Goal: Task Accomplishment & Management: Complete application form

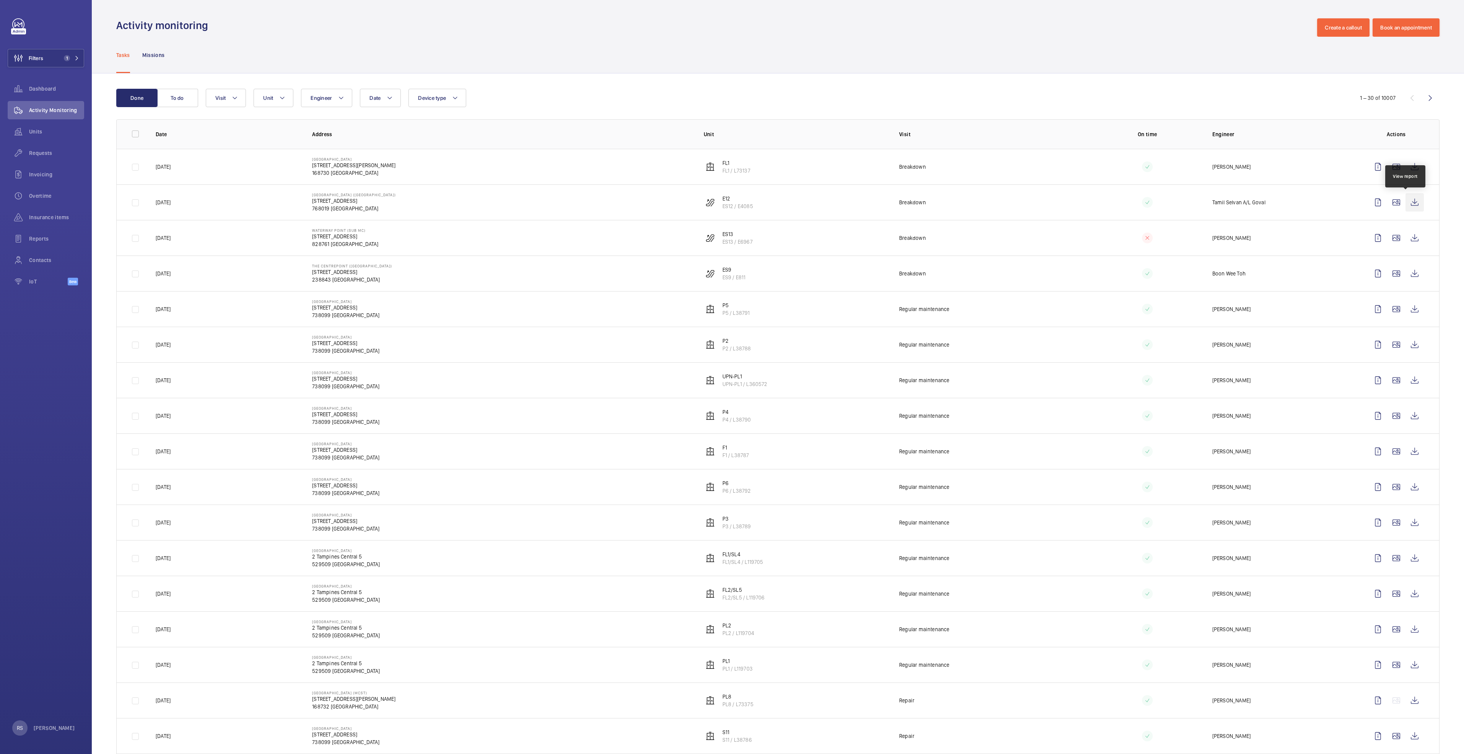
click at [729, 203] on wm-front-icon-button at bounding box center [1415, 202] width 18 height 18
click at [57, 153] on span "Requests" at bounding box center [56, 153] width 55 height 8
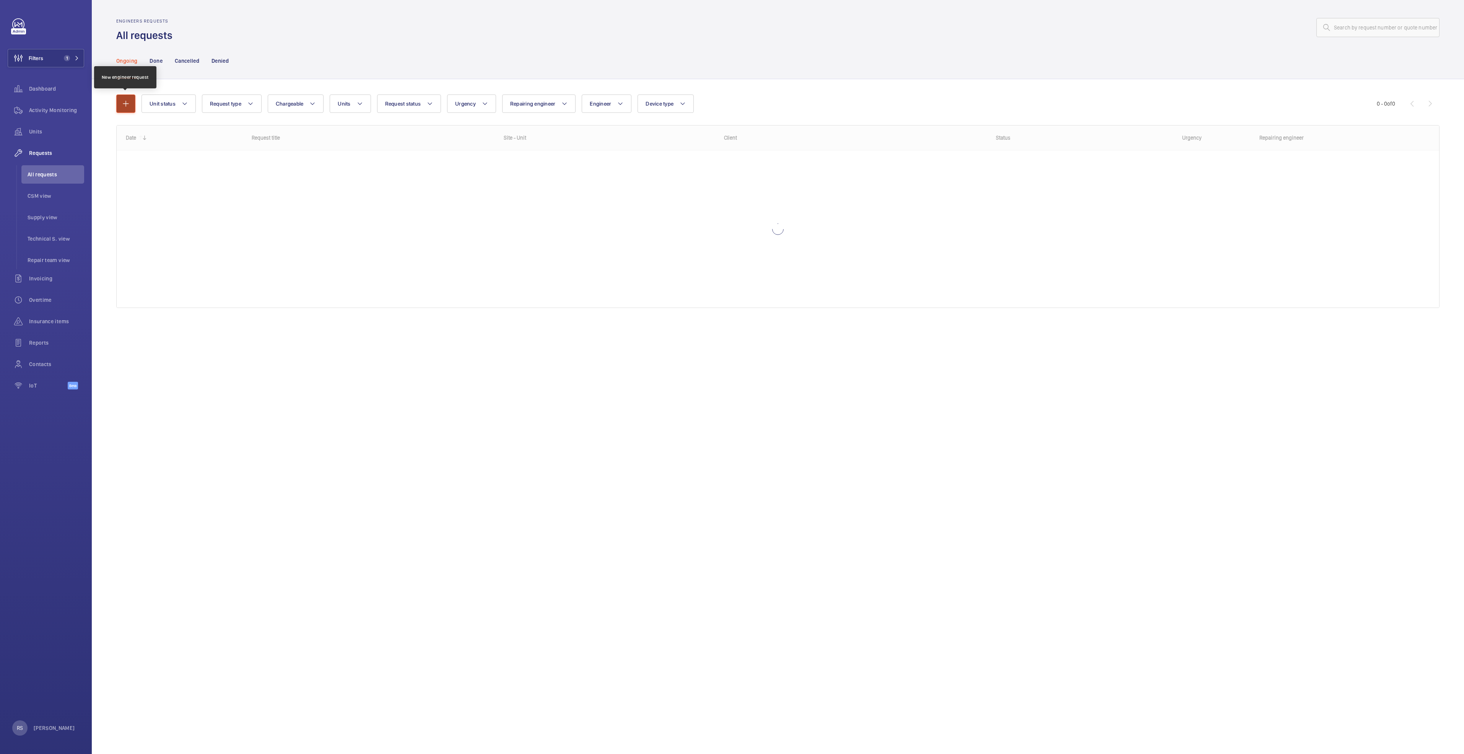
click at [124, 107] on mat-icon "button" at bounding box center [125, 103] width 9 height 9
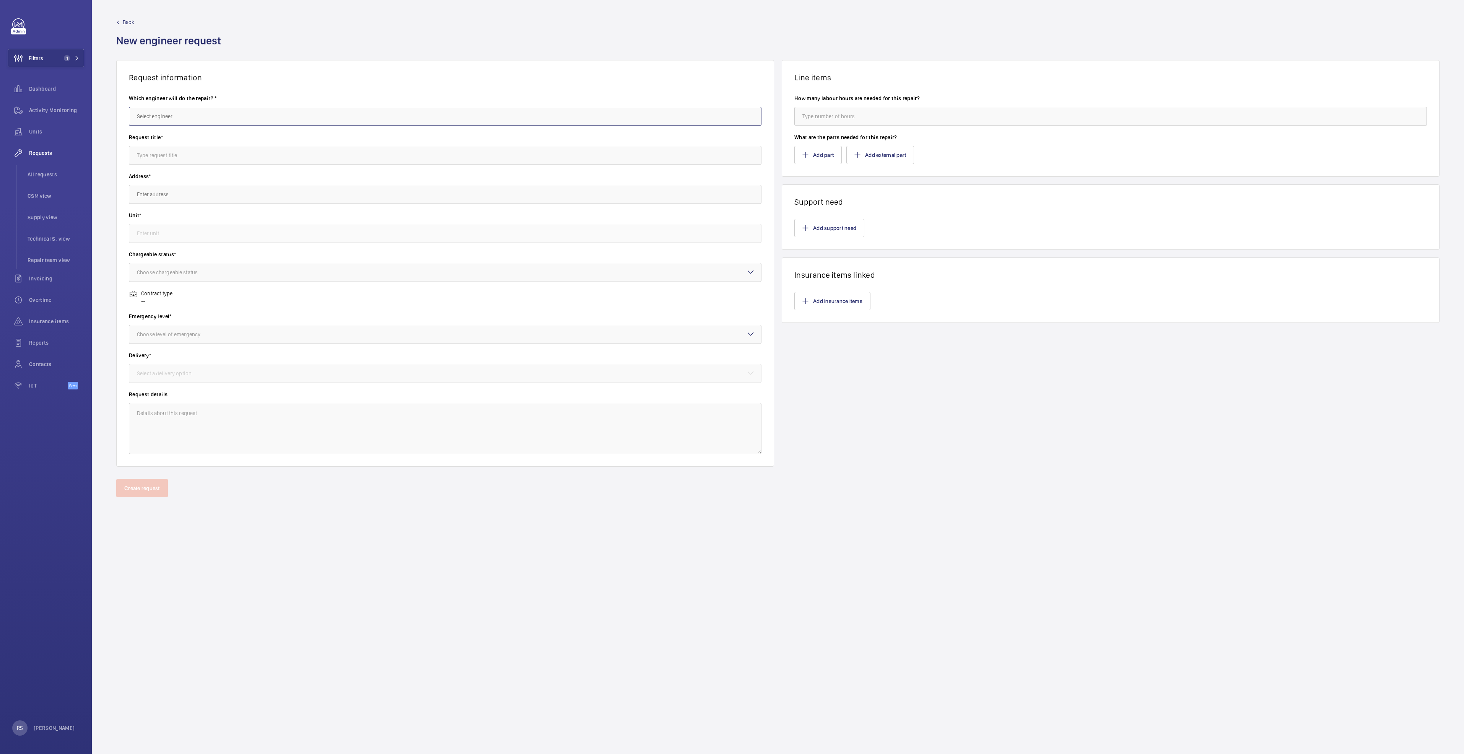
click at [213, 122] on input "text" at bounding box center [445, 116] width 633 height 19
click at [210, 160] on mat-option "[PERSON_NAME]" at bounding box center [445, 158] width 632 height 19
type input "[PERSON_NAME]"
click at [213, 162] on input "text" at bounding box center [445, 155] width 633 height 19
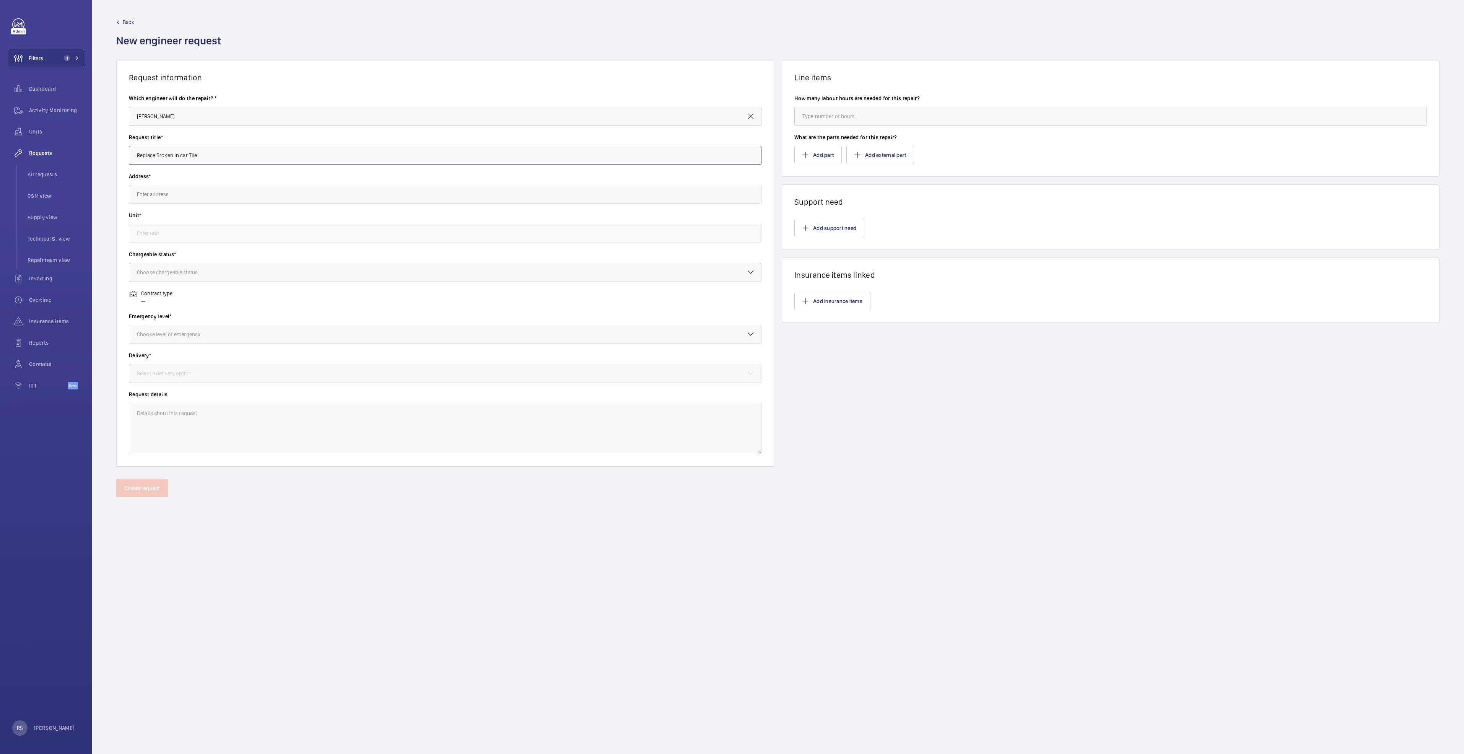
type input "Replace Broken in car Tile"
click at [203, 193] on input "text" at bounding box center [445, 194] width 633 height 19
click at [221, 218] on span "[GEOGRAPHIC_DATA] [STREET_ADDRESS]" at bounding box center [184, 217] width 94 height 8
type input "[GEOGRAPHIC_DATA] [STREET_ADDRESS]"
click at [231, 238] on input "text" at bounding box center [445, 233] width 633 height 19
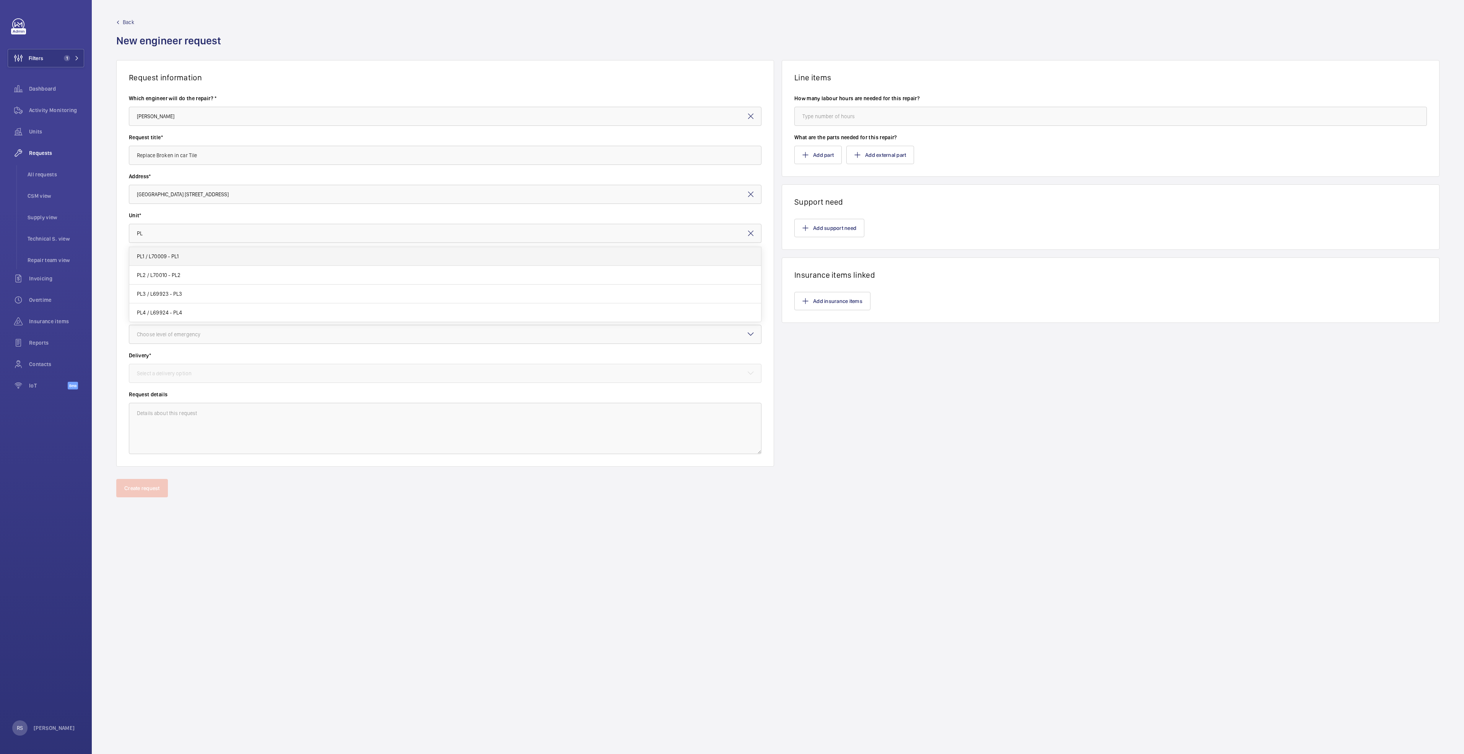
click at [228, 256] on mat-option "PL1 / L70009 - PL1" at bounding box center [445, 256] width 632 height 19
type input "PL1 / L70009 - PL1"
click at [223, 273] on div at bounding box center [445, 272] width 632 height 18
click at [216, 296] on span "Chargeable" at bounding box center [445, 296] width 617 height 8
click at [221, 336] on div at bounding box center [445, 334] width 632 height 18
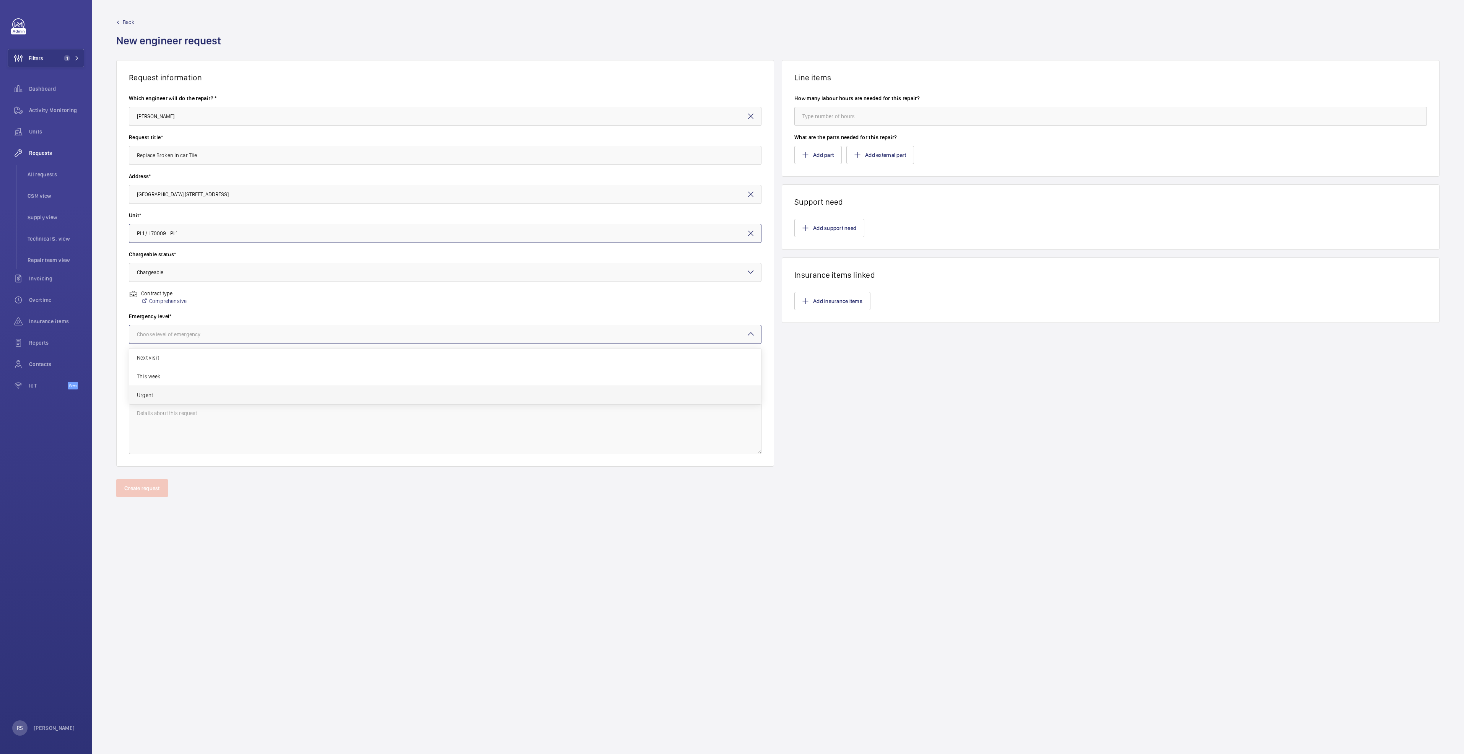
click at [221, 386] on div "Urgent" at bounding box center [445, 395] width 632 height 18
click at [223, 377] on div at bounding box center [445, 373] width 632 height 18
click at [209, 386] on span "Part already taken" at bounding box center [445, 397] width 617 height 8
click at [729, 117] on input "number" at bounding box center [1110, 116] width 633 height 19
click at [729, 153] on button "Add part" at bounding box center [817, 155] width 47 height 18
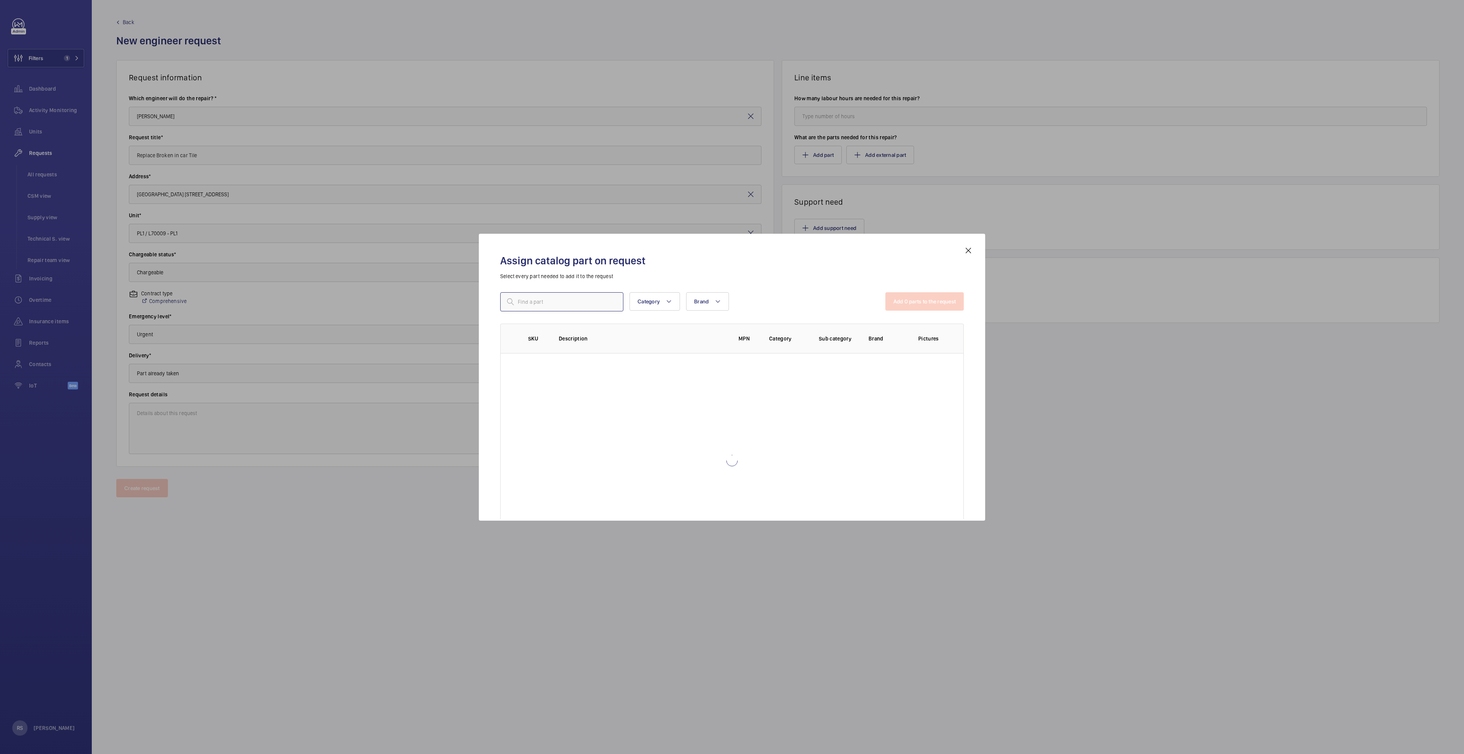
click at [574, 303] on input "text" at bounding box center [561, 301] width 123 height 19
type input "Repair"
click at [523, 360] on p "0" at bounding box center [520, 361] width 8 height 8
click at [729, 303] on button "Add 1 parts to the request" at bounding box center [926, 301] width 78 height 18
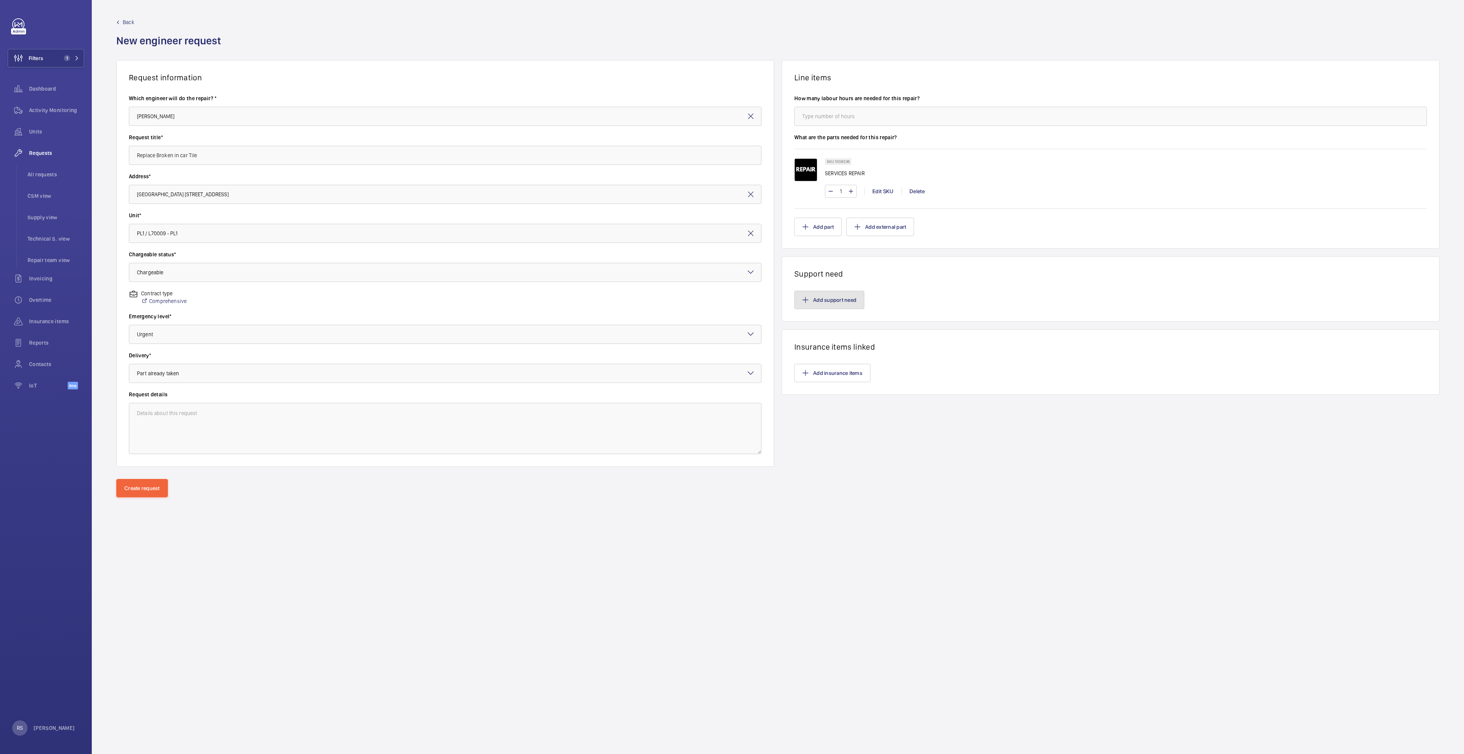
click at [729, 306] on button "Add support need" at bounding box center [829, 300] width 70 height 18
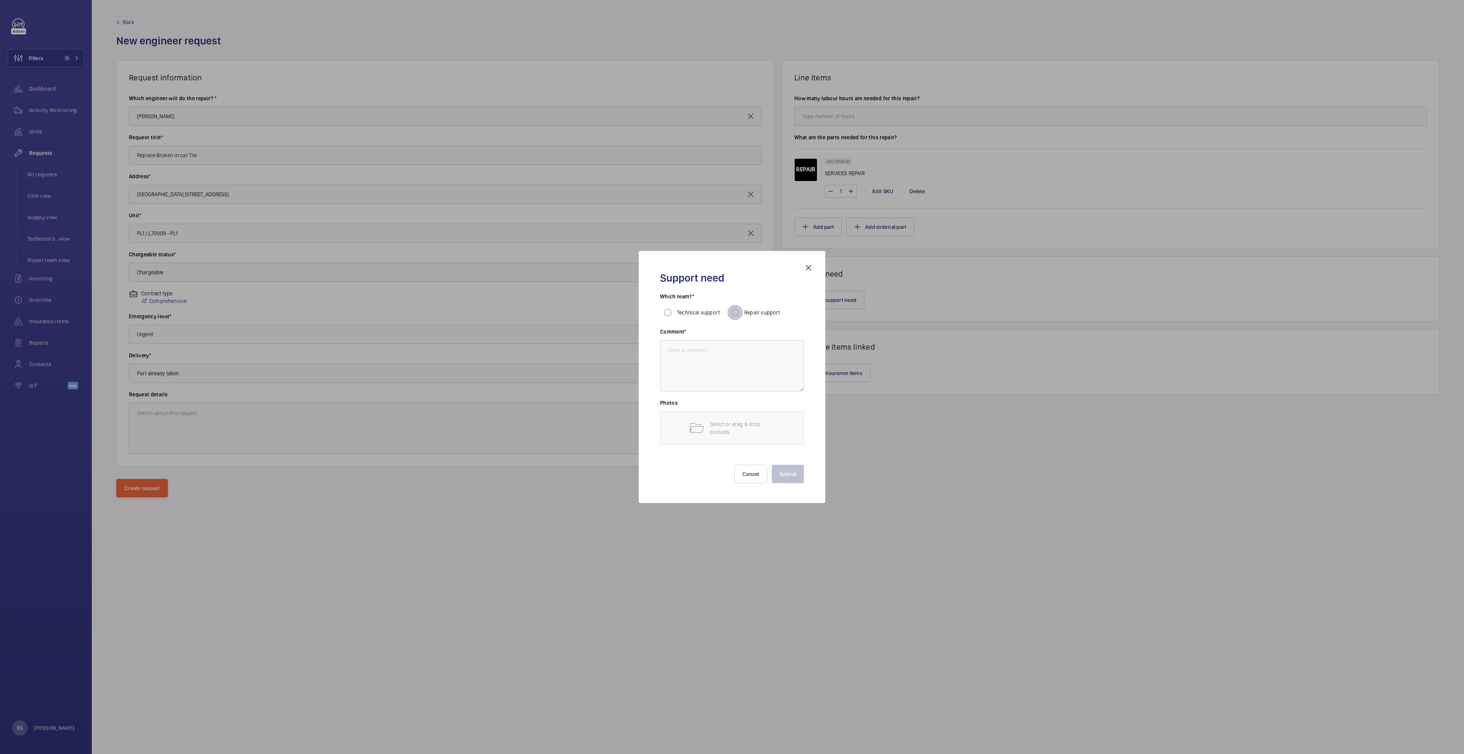
click at [729, 313] on input "Repair support" at bounding box center [734, 312] width 15 height 15
radio input "true"
click at [729, 355] on textarea at bounding box center [732, 365] width 144 height 51
type textarea "subcontractor"
click at [729, 386] on button "Submit" at bounding box center [788, 474] width 33 height 18
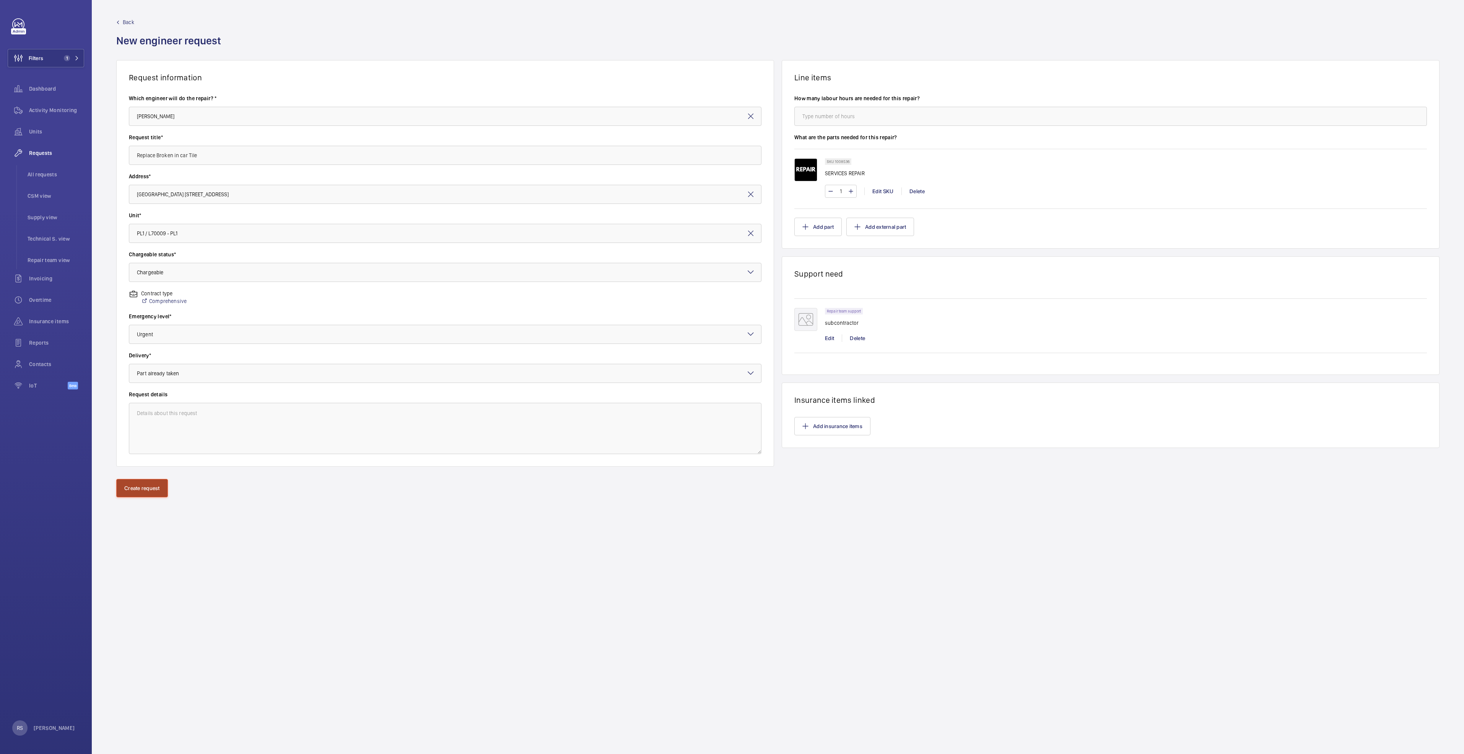
click at [143, 386] on button "Create request" at bounding box center [142, 488] width 52 height 18
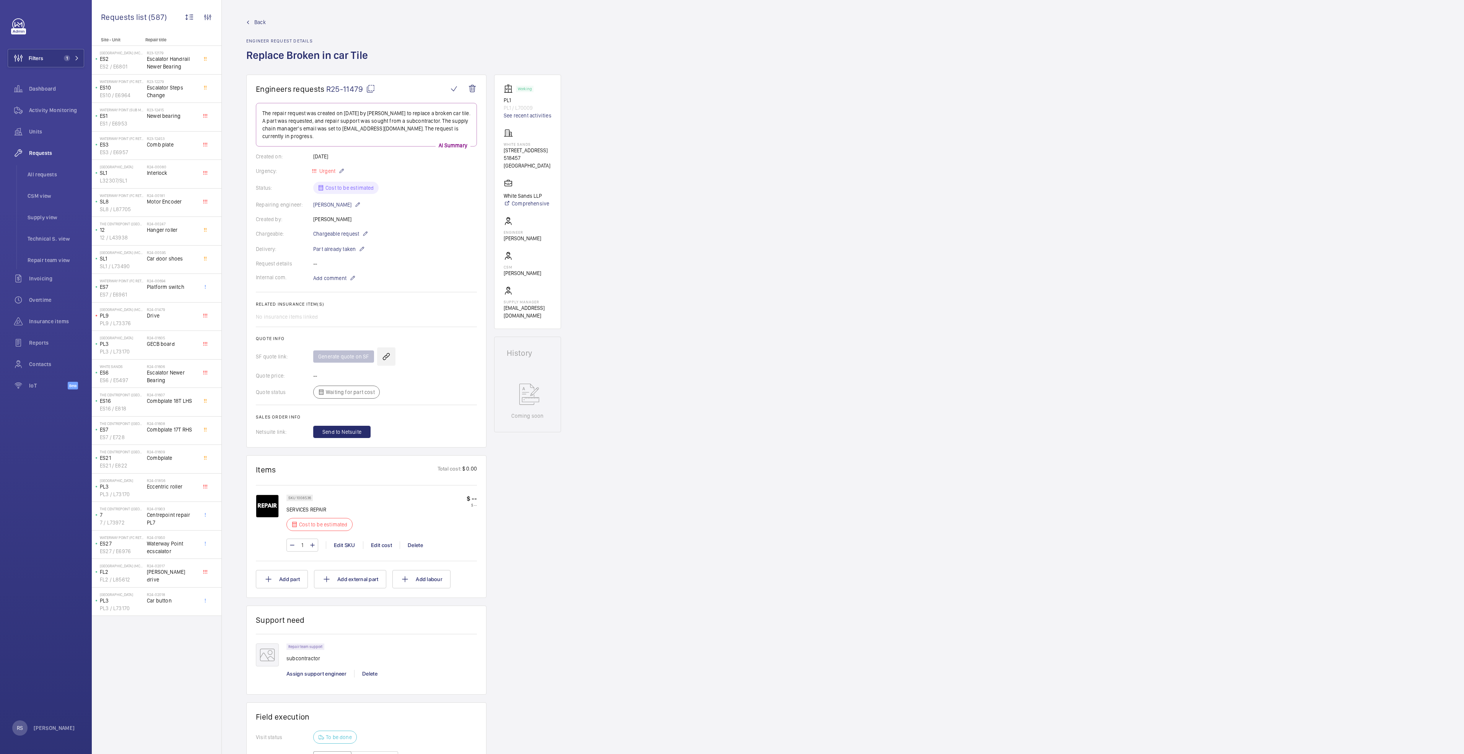
click at [389, 356] on wm-front-icon-button at bounding box center [386, 356] width 18 height 18
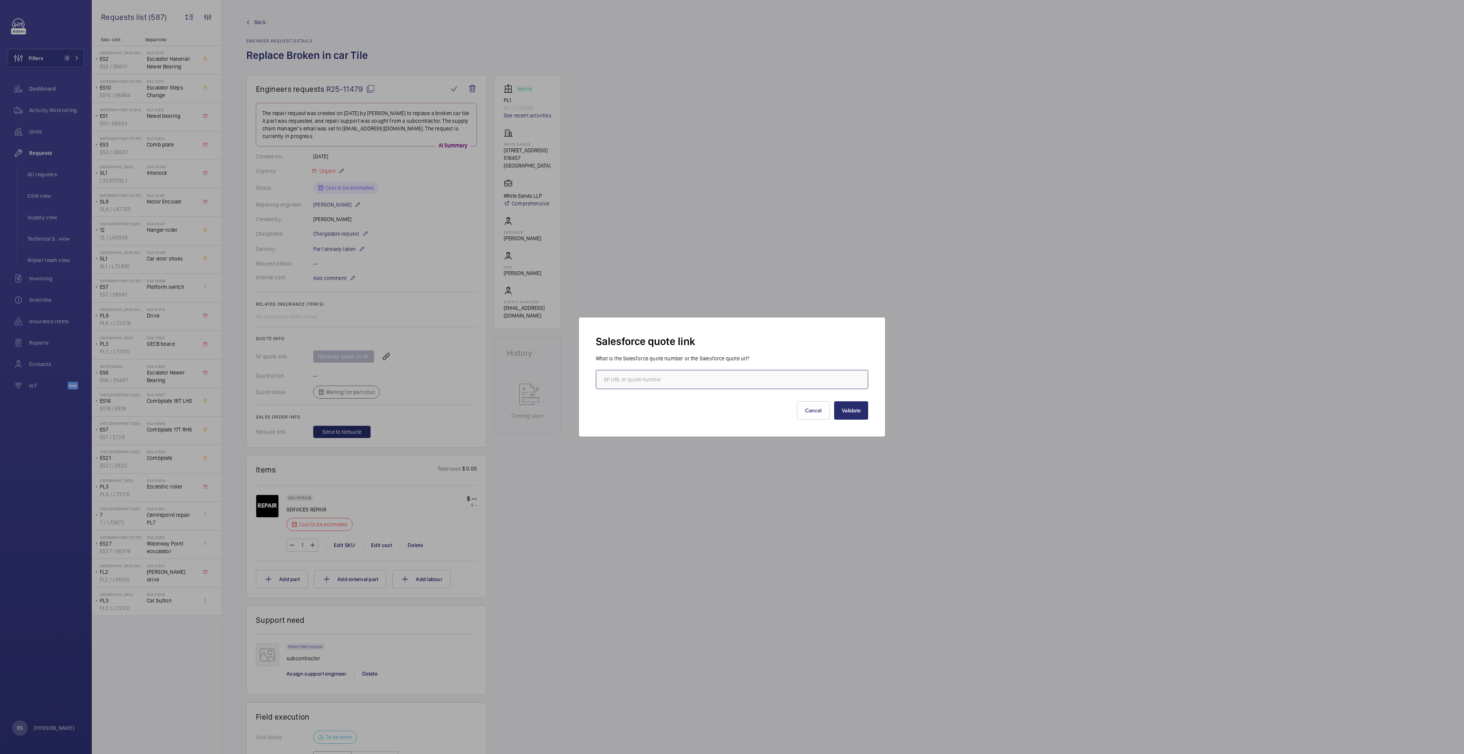
click at [654, 374] on input "text" at bounding box center [732, 379] width 272 height 19
type input "0001885"
click at [729, 386] on button "Validate" at bounding box center [851, 410] width 34 height 18
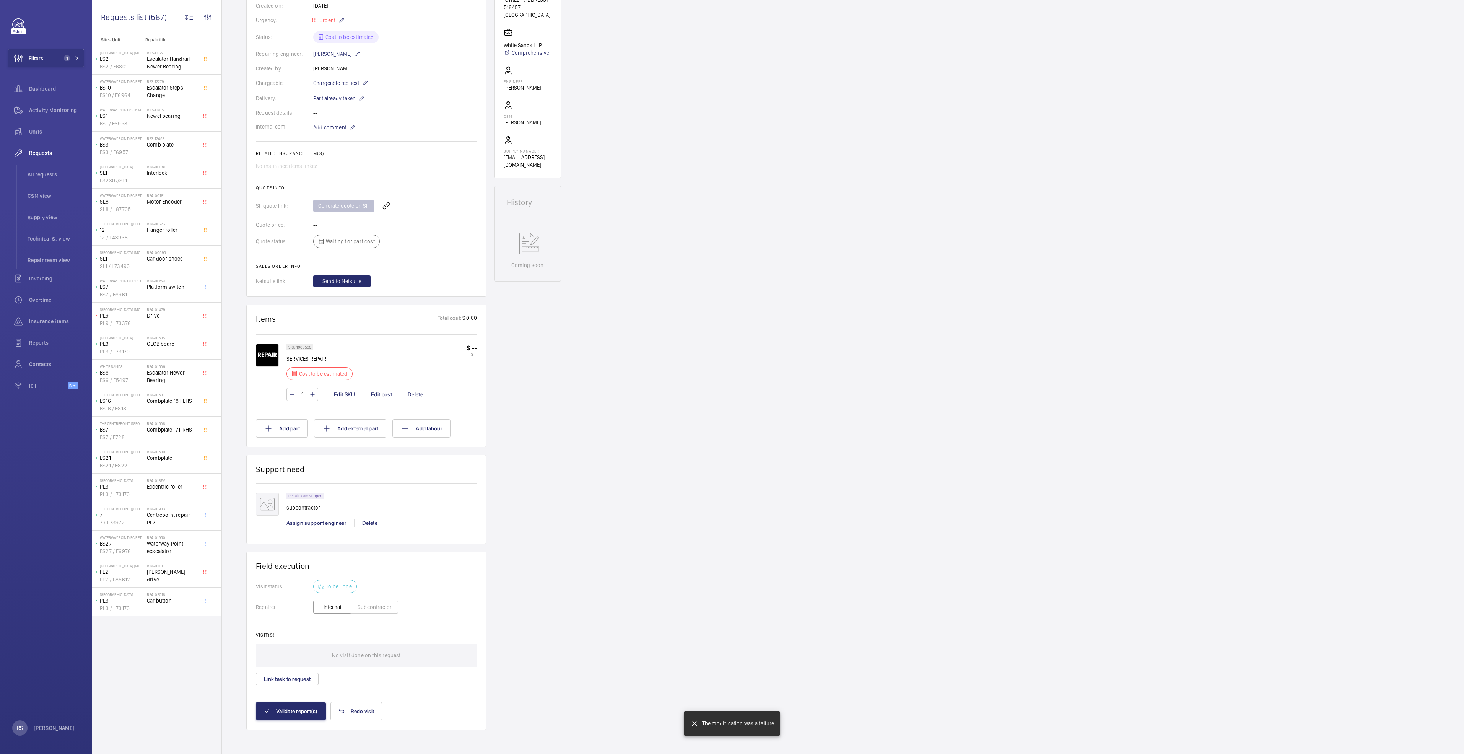
scroll to position [151, 0]
click at [384, 386] on div "Edit cost" at bounding box center [381, 394] width 37 height 8
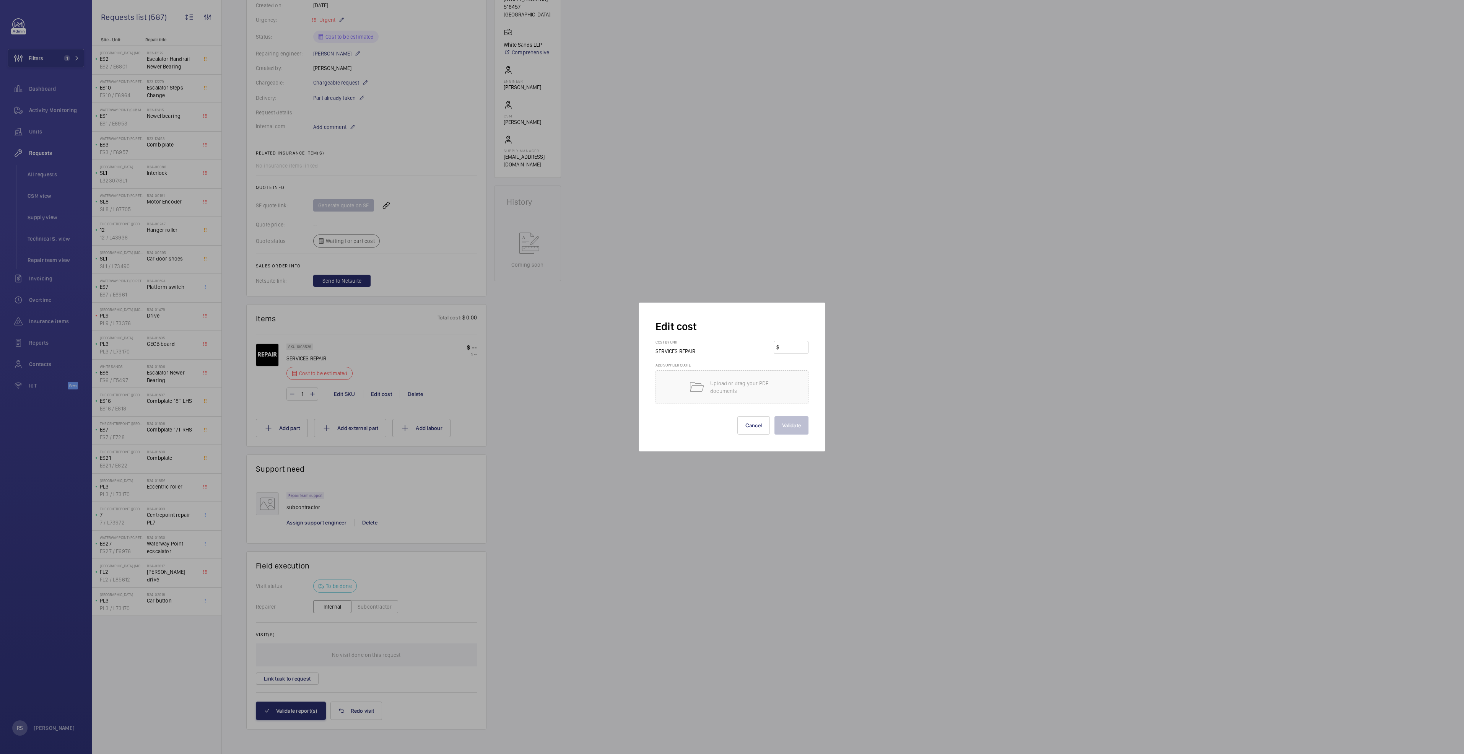
click at [729, 345] on input "number" at bounding box center [792, 347] width 27 height 12
type input "450"
click at [729, 386] on button "Validate" at bounding box center [791, 425] width 34 height 18
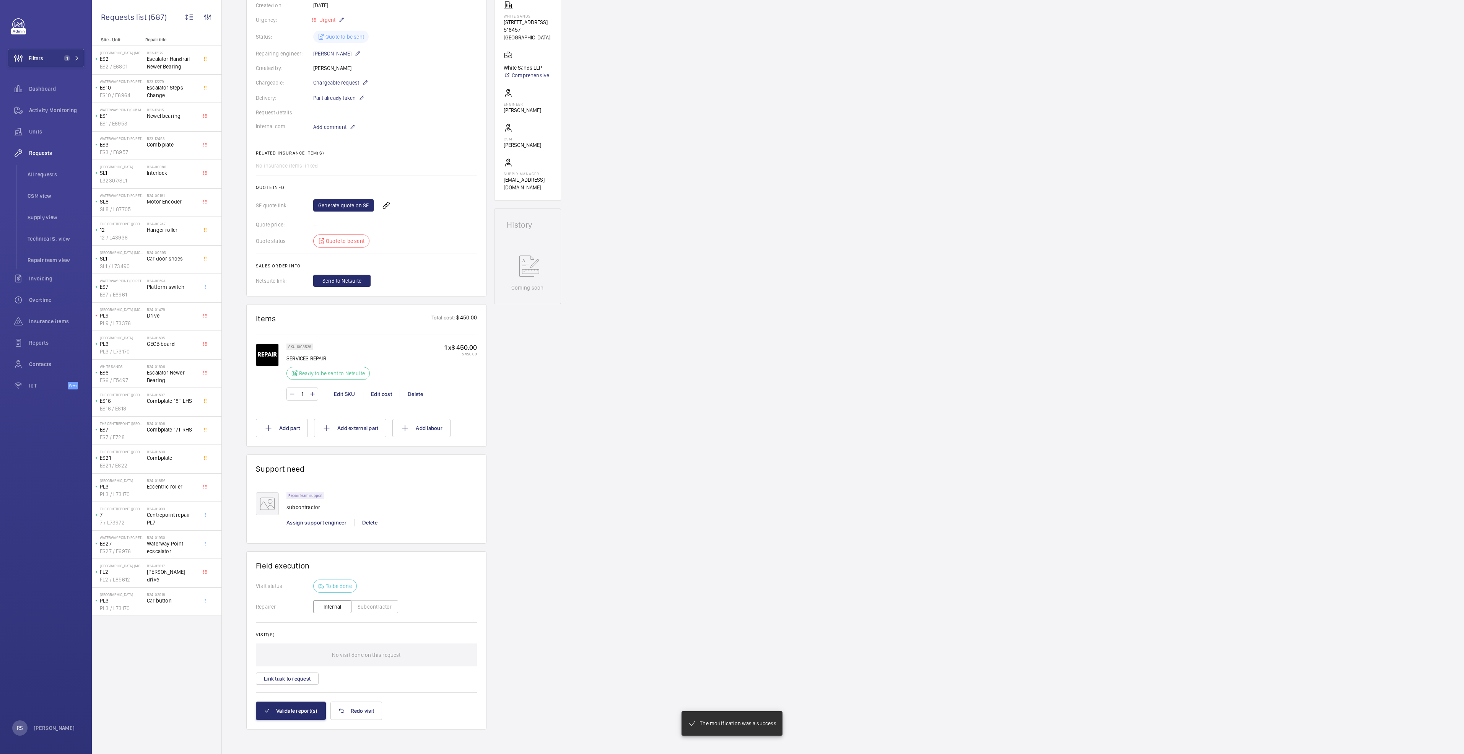
scroll to position [0, 0]
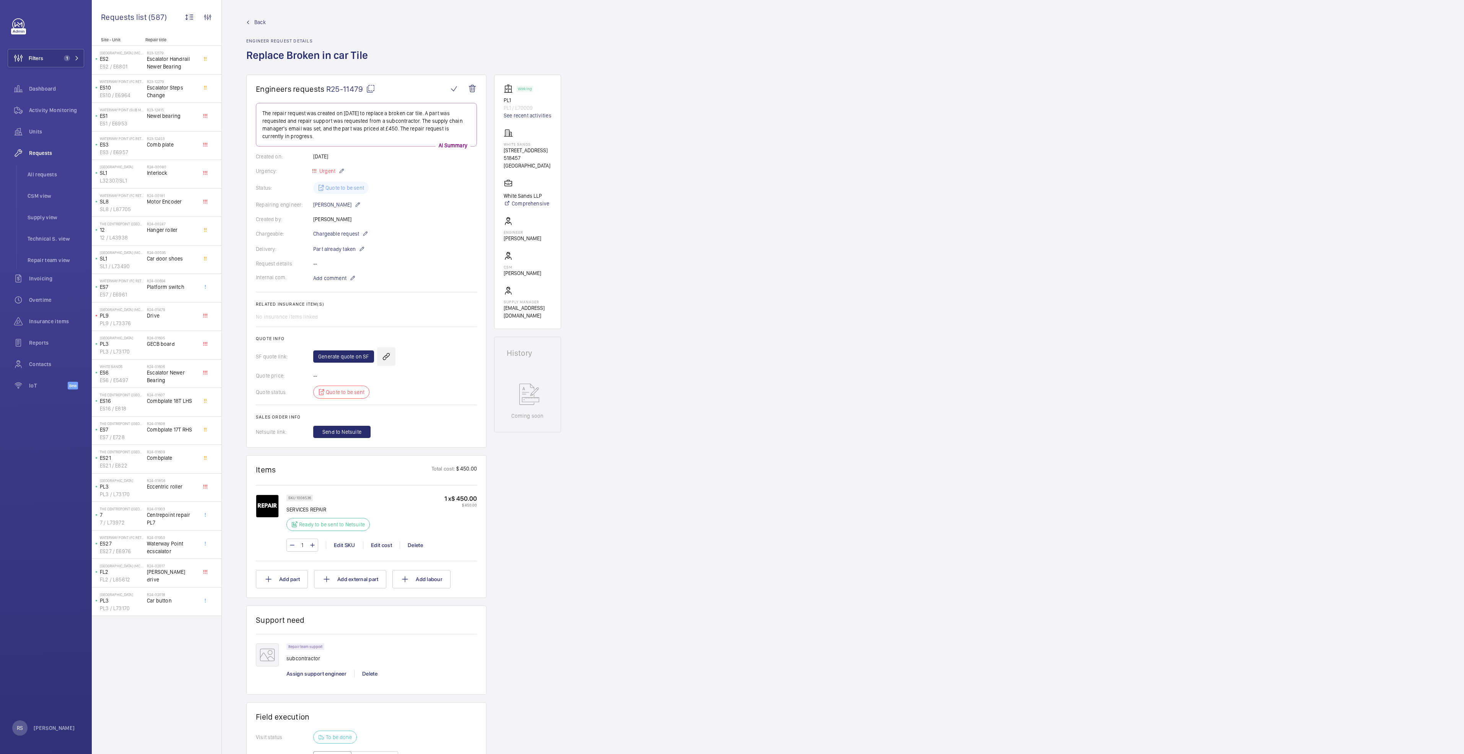
click at [384, 360] on wm-front-icon-button at bounding box center [386, 356] width 18 height 18
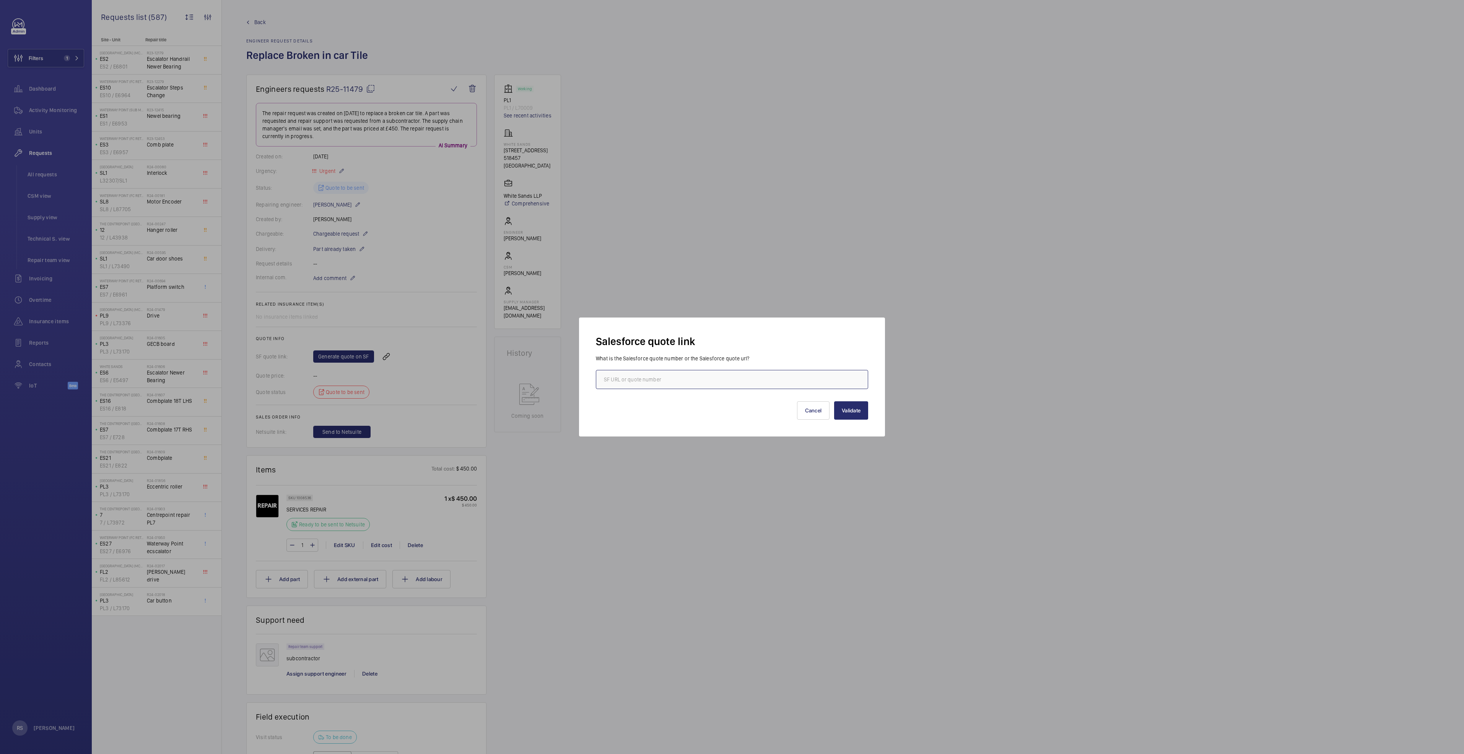
click at [679, 378] on input "text" at bounding box center [732, 379] width 272 height 19
type input "00018855"
click at [729, 386] on button "Validate" at bounding box center [851, 410] width 34 height 18
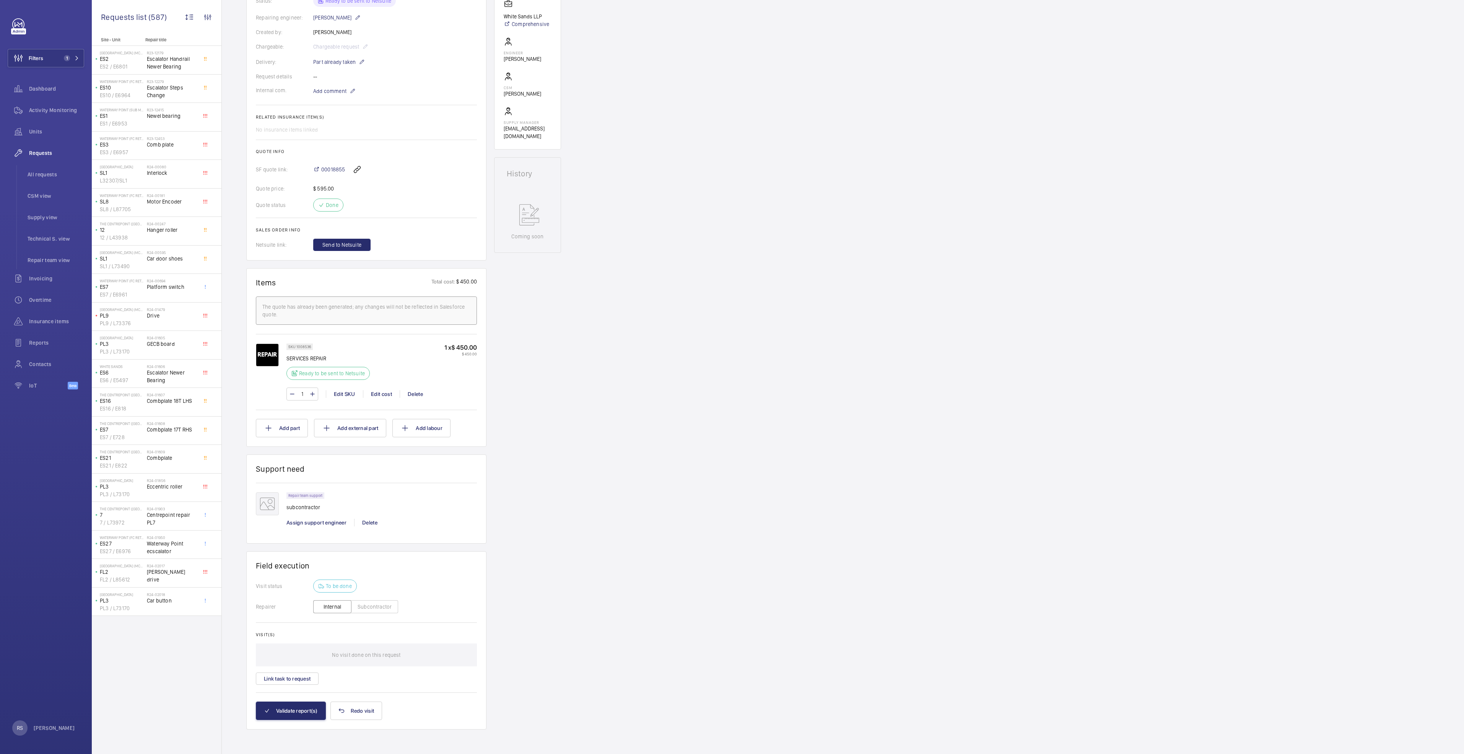
scroll to position [7, 0]
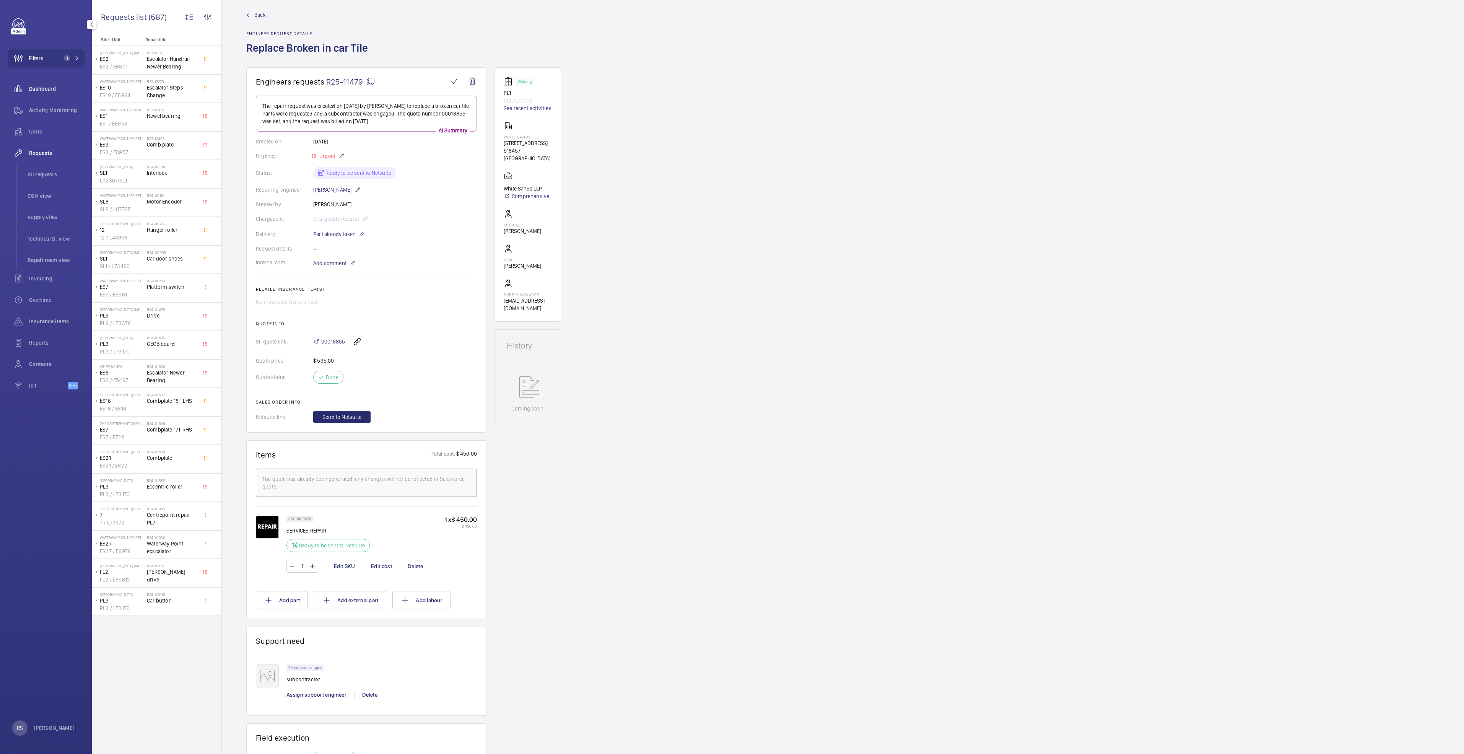
click at [47, 90] on span "Dashboard" at bounding box center [56, 89] width 55 height 8
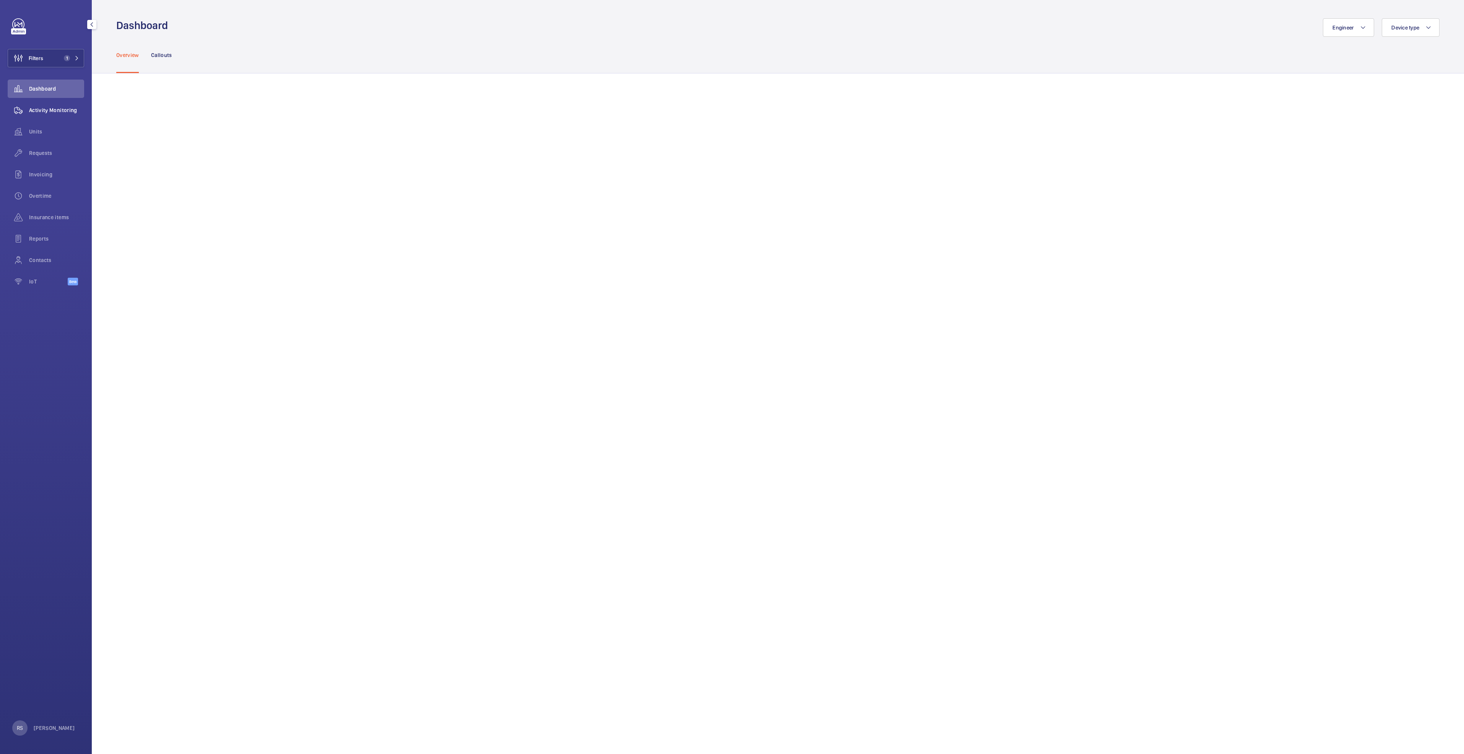
click at [44, 108] on span "Activity Monitoring" at bounding box center [56, 110] width 55 height 8
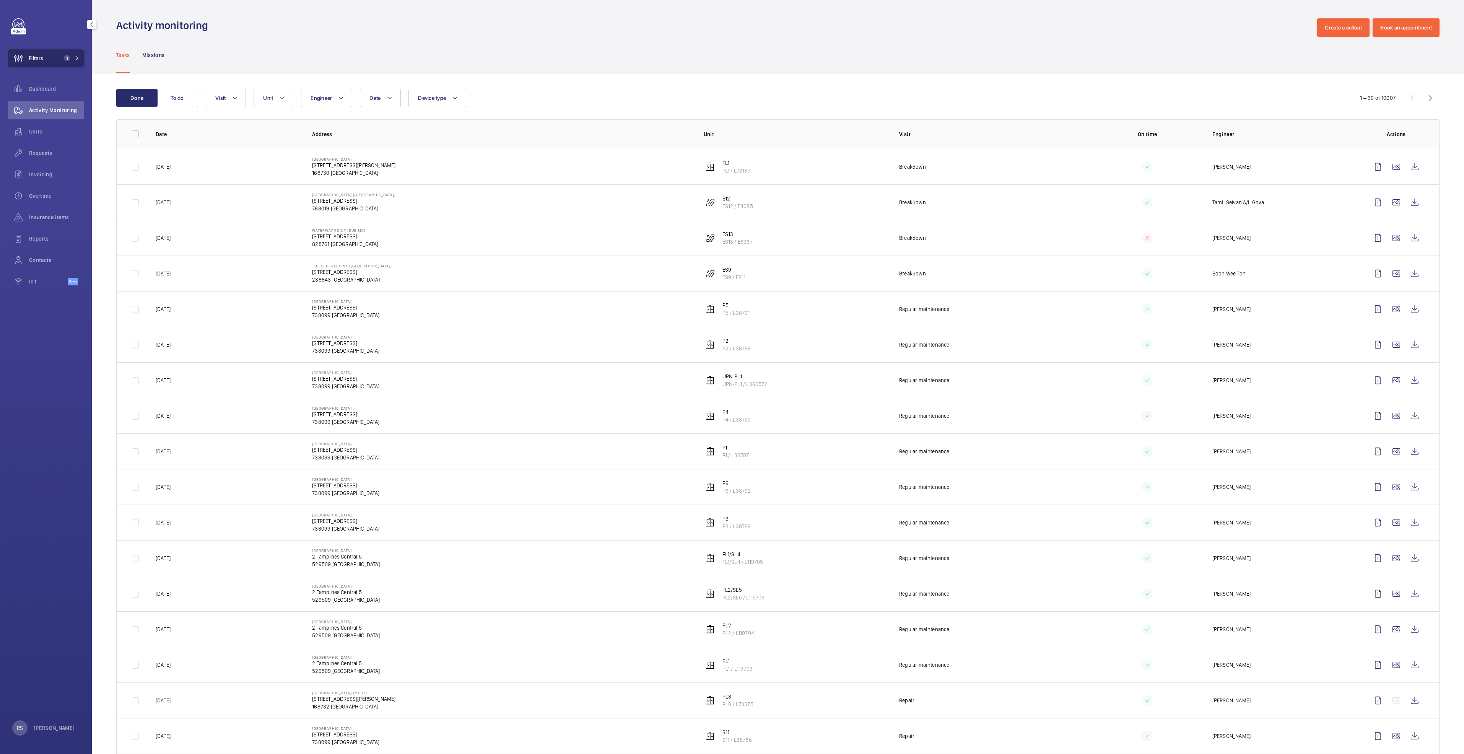
click at [74, 54] on button "Filters 1" at bounding box center [46, 58] width 76 height 18
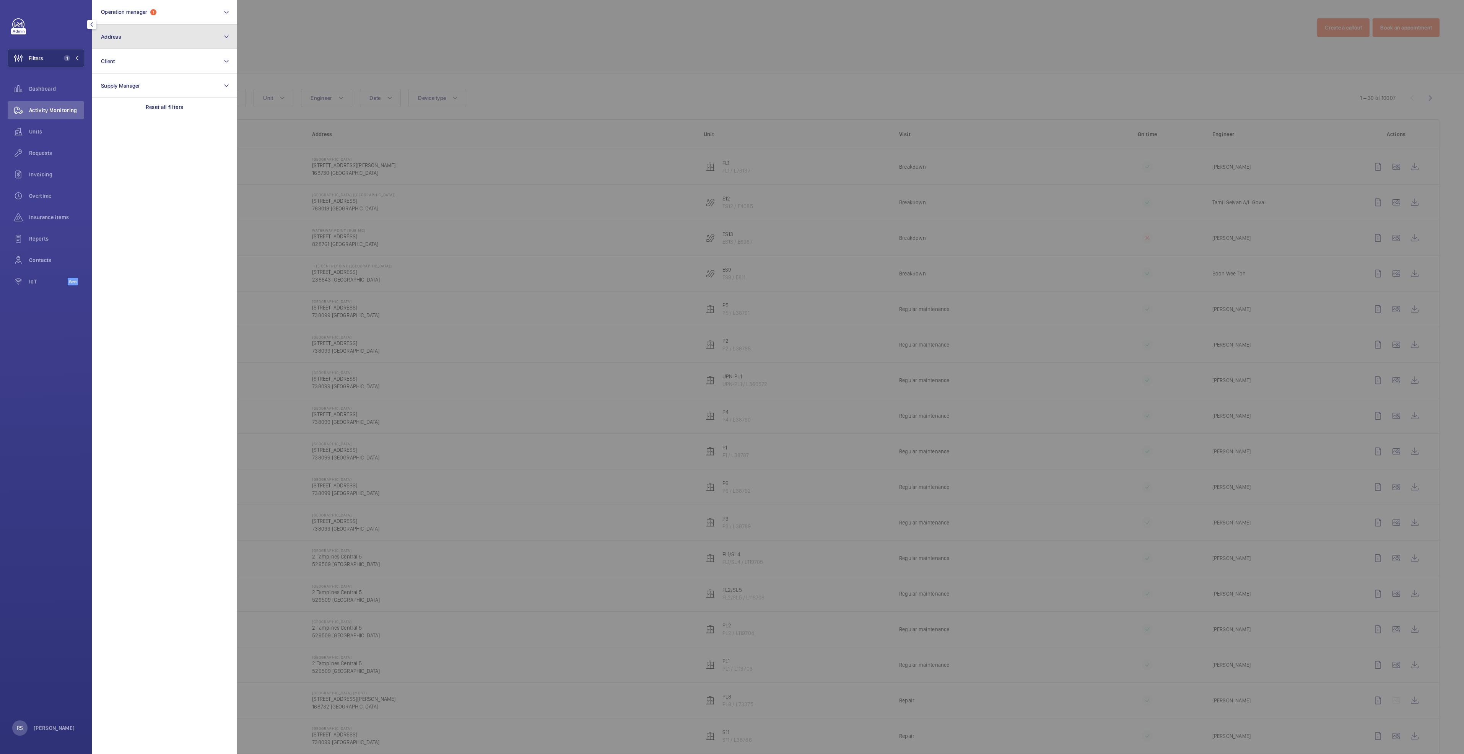
click at [150, 31] on button "Address" at bounding box center [164, 36] width 145 height 24
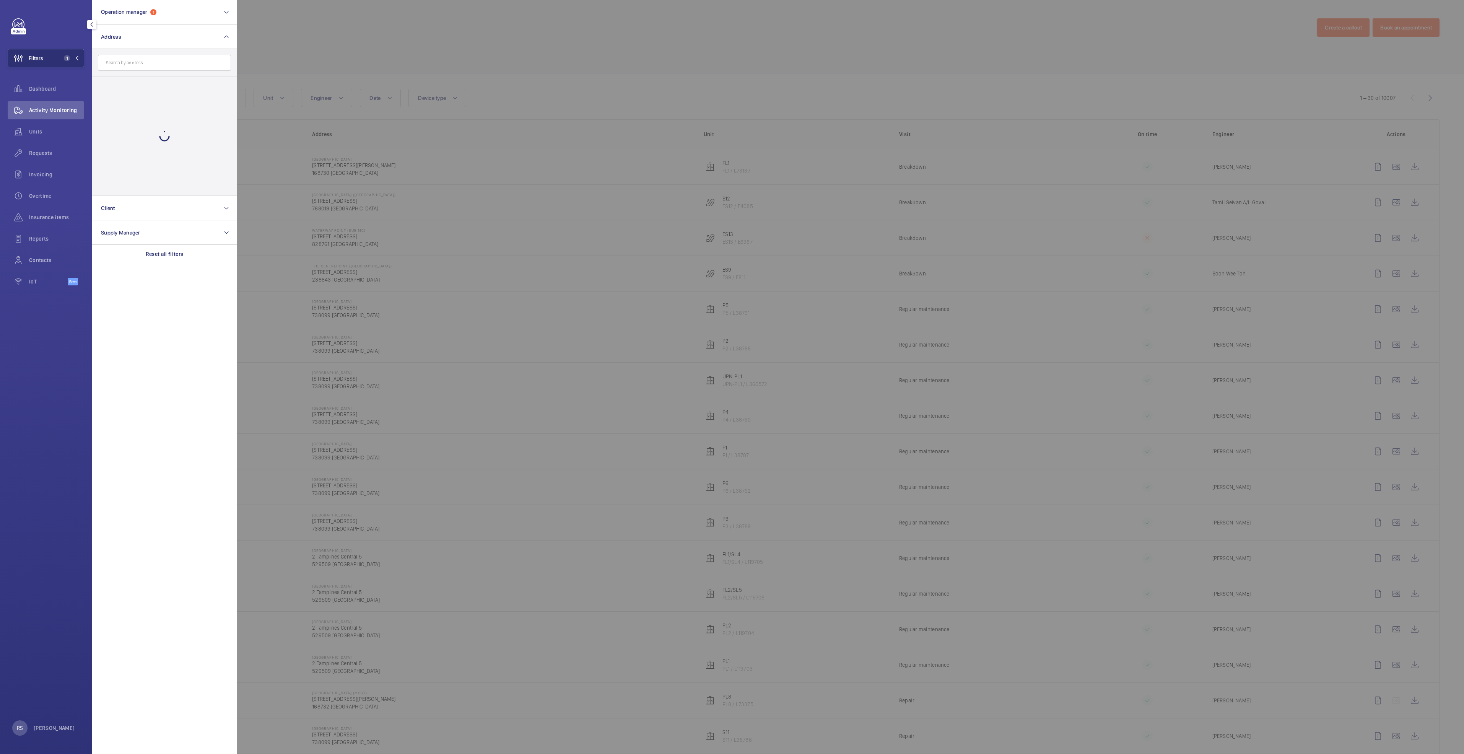
click at [139, 59] on input "text" at bounding box center [164, 63] width 133 height 16
type input "waterwa"
click at [305, 50] on div at bounding box center [969, 377] width 1464 height 754
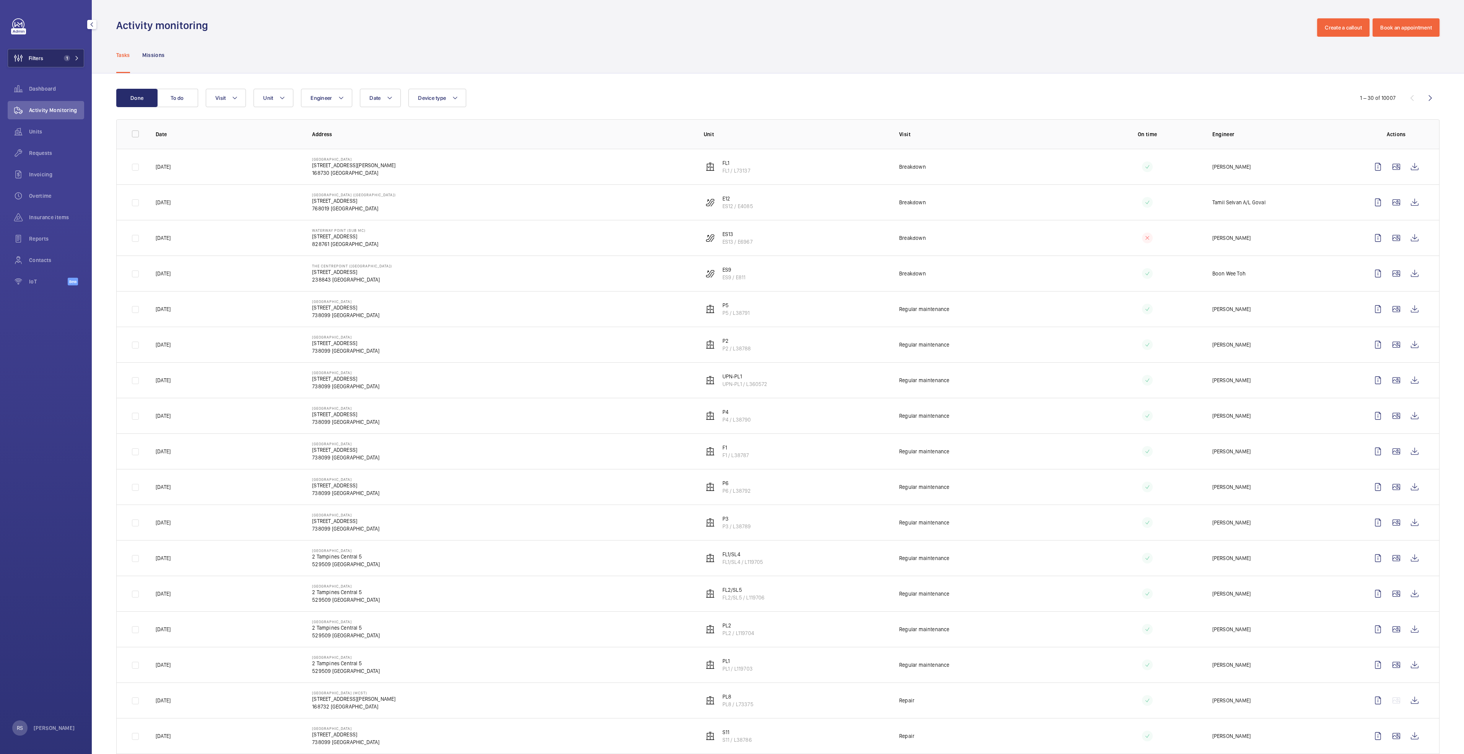
click at [79, 55] on button "Filters 1" at bounding box center [46, 58] width 76 height 18
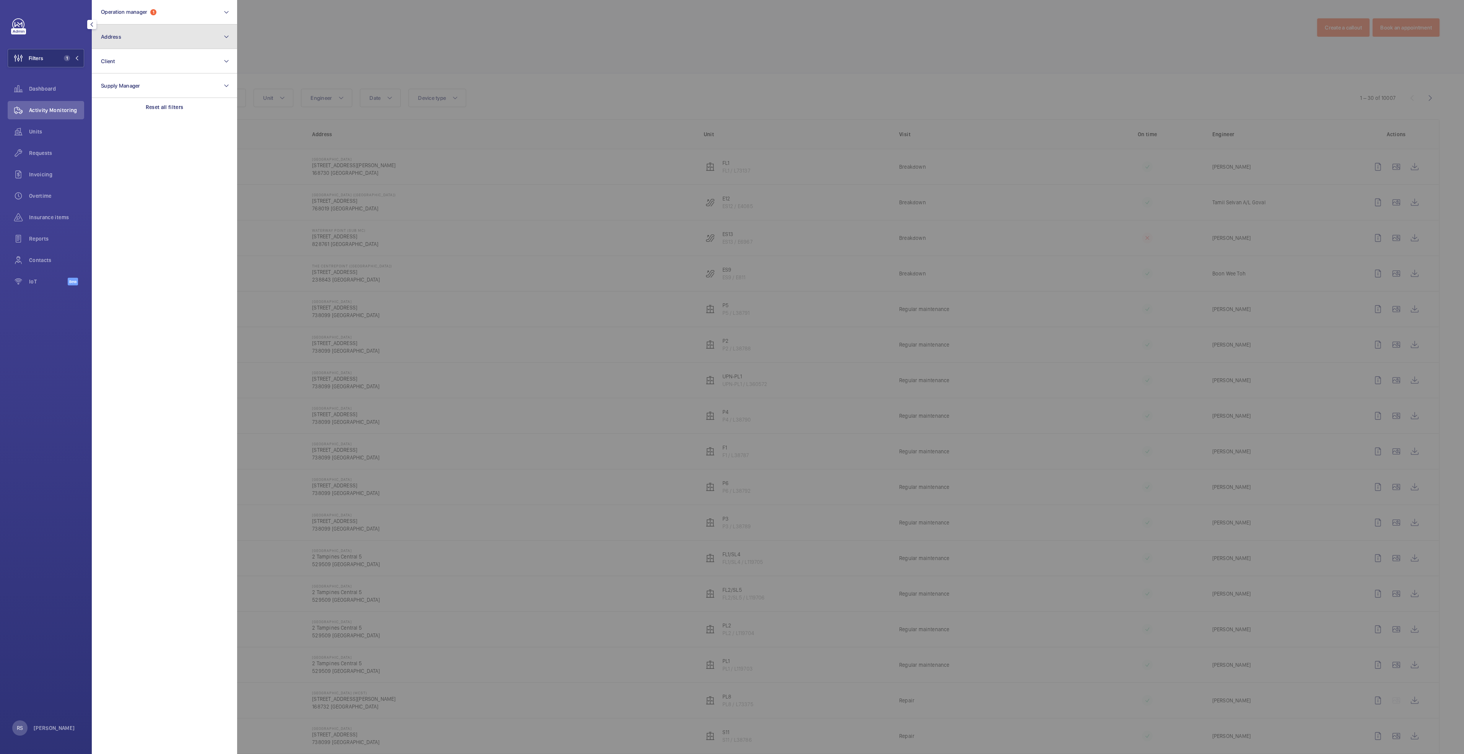
click at [158, 29] on button "Address" at bounding box center [164, 36] width 145 height 24
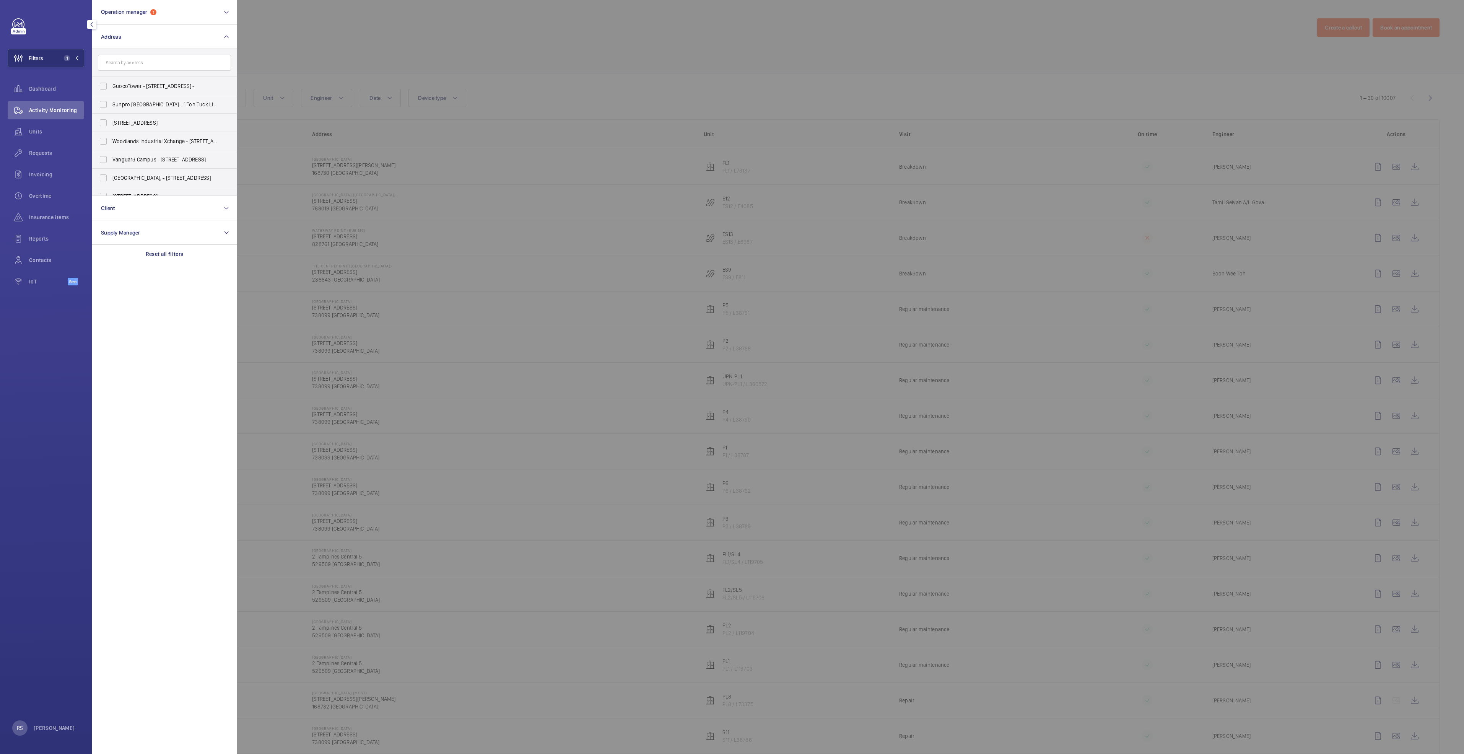
click at [141, 67] on input "text" at bounding box center [164, 63] width 133 height 16
type input "waterw"
click at [157, 143] on span "Waterw ay Point (Sub MC) - [STREET_ADDRESS]" at bounding box center [164, 141] width 105 height 8
click at [111, 143] on input "Waterw ay Point (Sub MC) - [STREET_ADDRESS]" at bounding box center [103, 140] width 15 height 15
checkbox input "true"
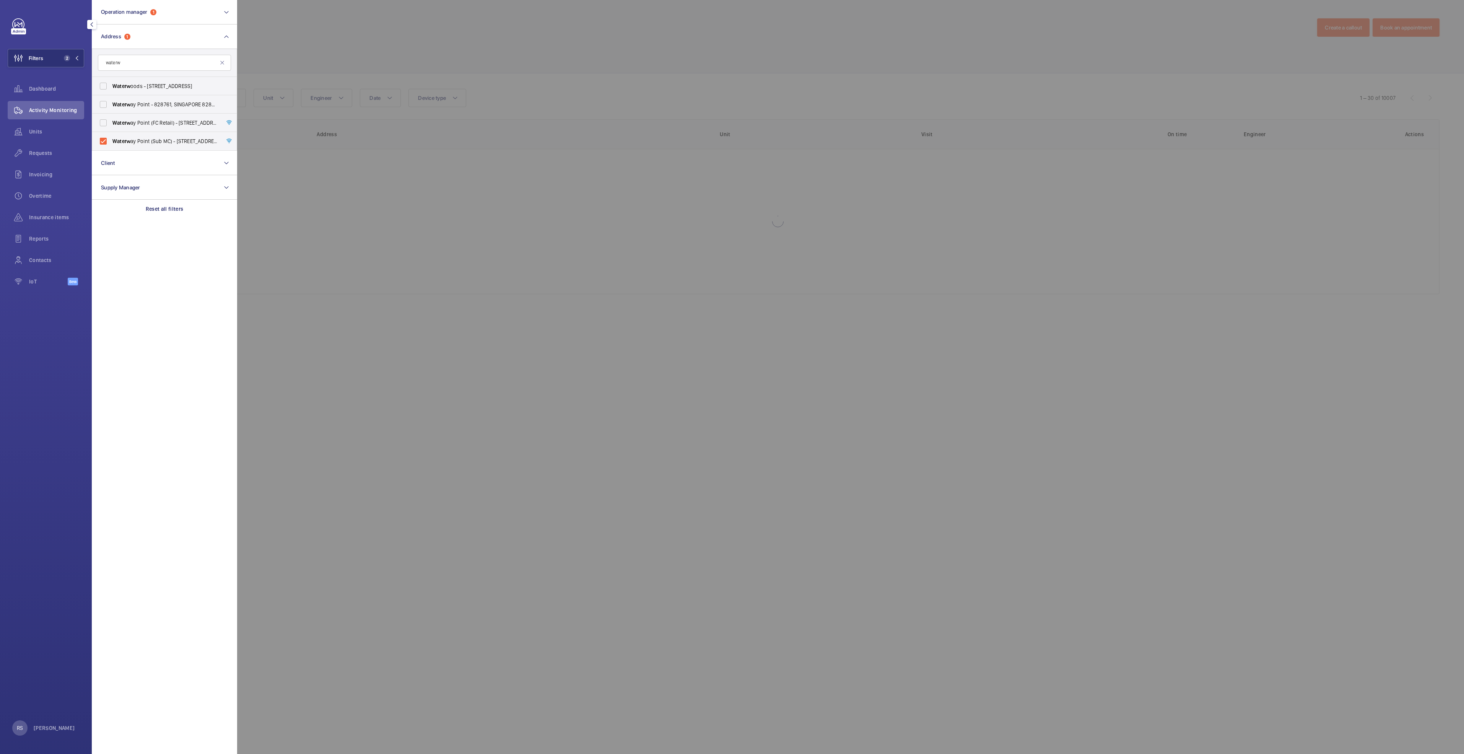
click at [401, 17] on div at bounding box center [969, 377] width 1464 height 754
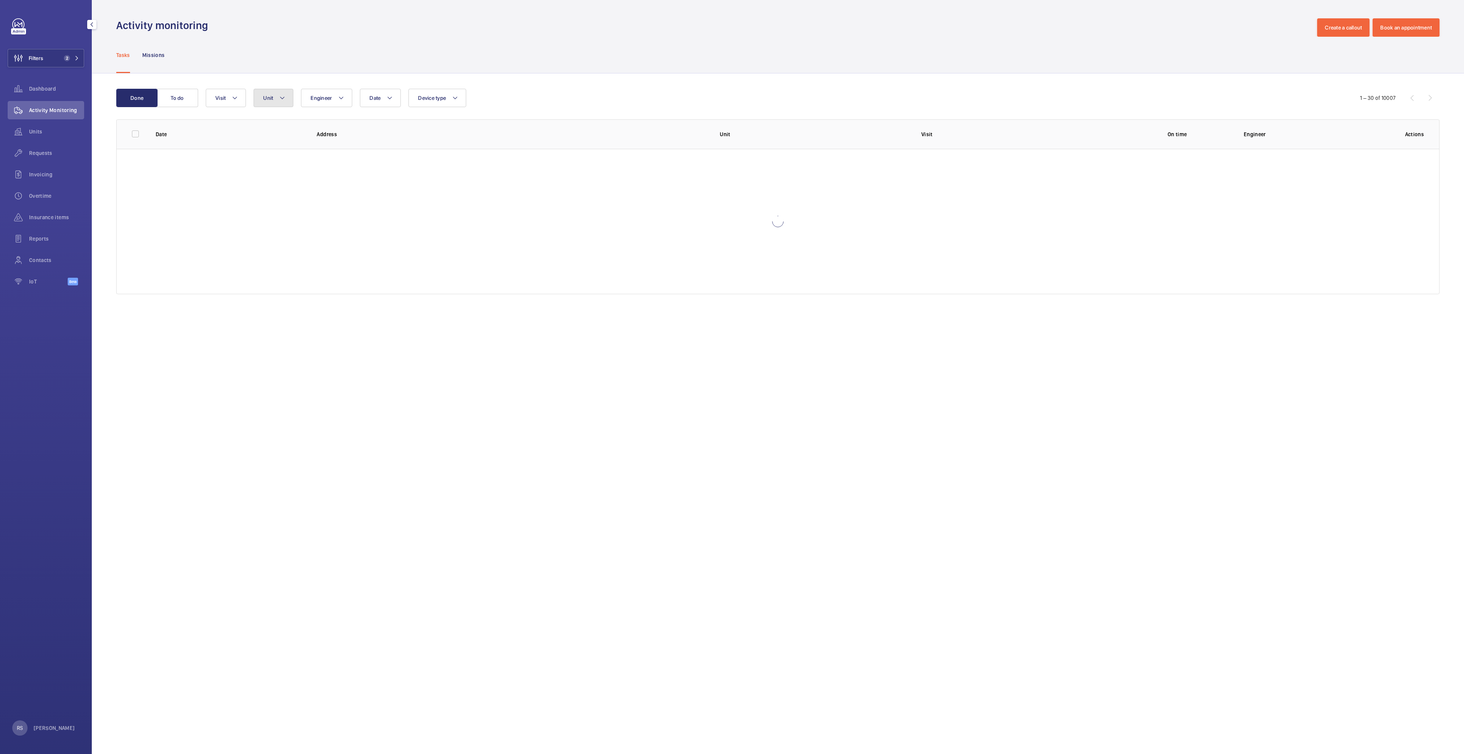
click at [274, 101] on button "Unit" at bounding box center [274, 98] width 40 height 18
click at [233, 102] on button "Visit" at bounding box center [226, 98] width 40 height 18
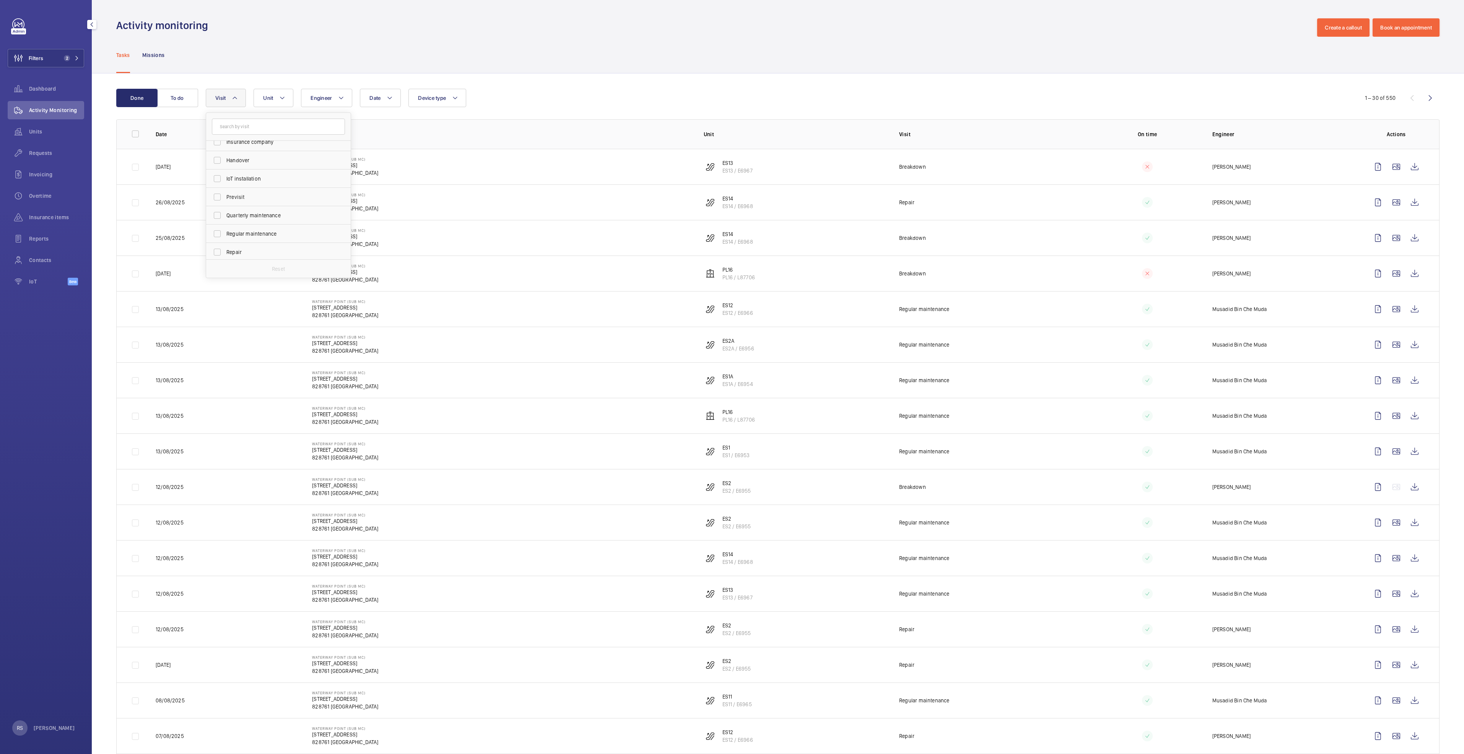
scroll to position [120, 0]
click at [257, 198] on span "Repair" at bounding box center [278, 195] width 105 height 8
click at [225, 198] on input "Repair" at bounding box center [217, 194] width 15 height 15
checkbox input "true"
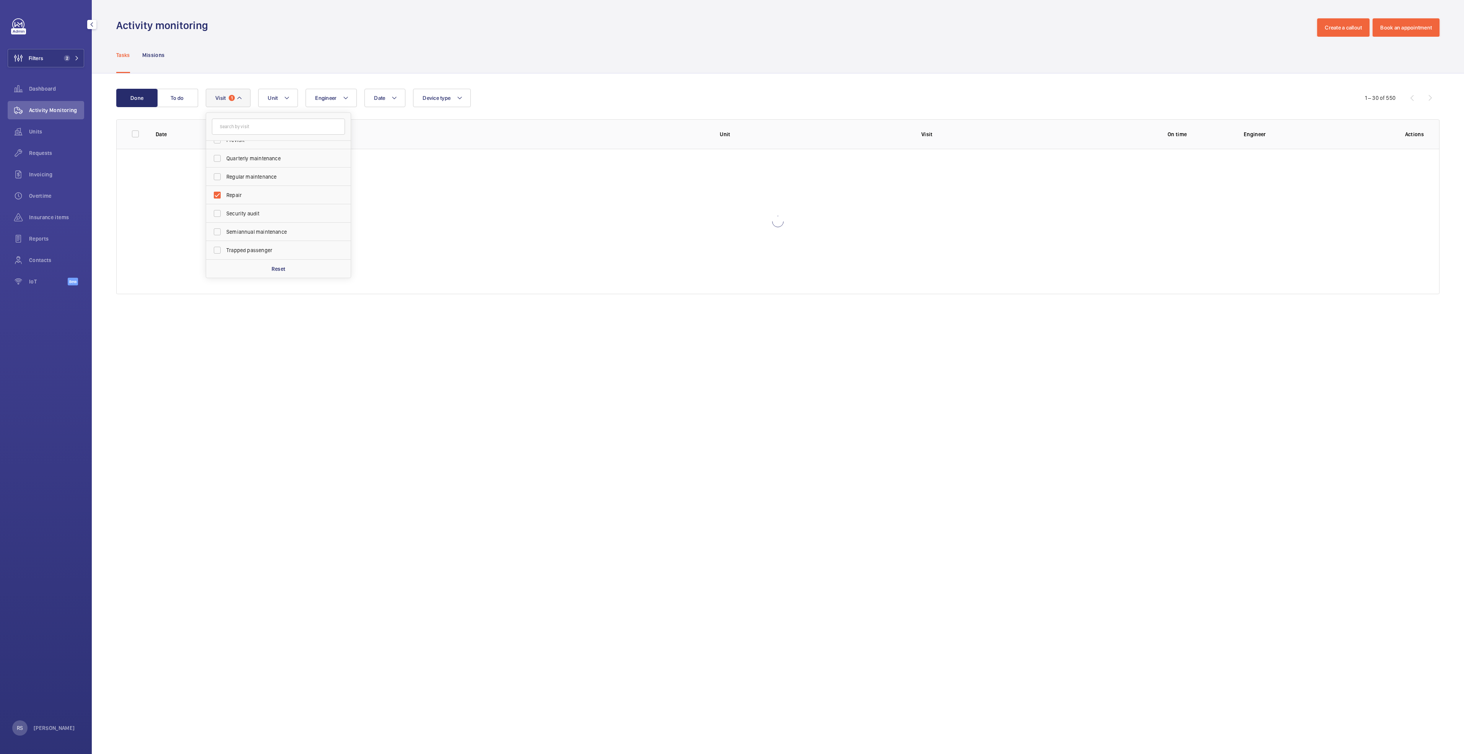
click at [484, 7] on wm-front-admin-header "Activity monitoring Create a callout Book an appointment" at bounding box center [778, 18] width 1372 height 37
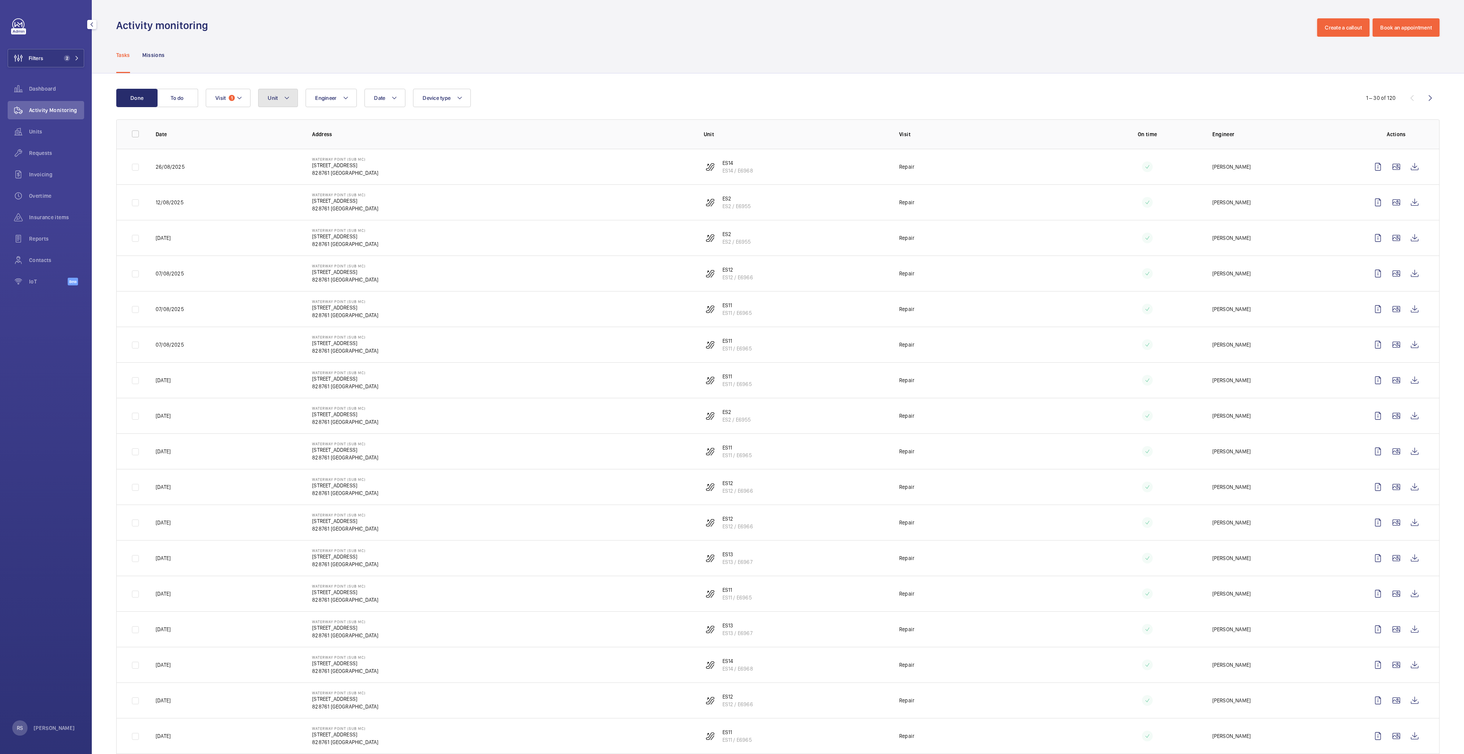
click at [291, 94] on button "Unit" at bounding box center [278, 98] width 40 height 18
click at [286, 126] on input "text" at bounding box center [330, 127] width 133 height 16
type input "ES11"
click at [304, 167] on span "ES11" at bounding box center [299, 168] width 11 height 6
click at [282, 167] on input "ES11 , ES11 / E6965" at bounding box center [274, 168] width 15 height 15
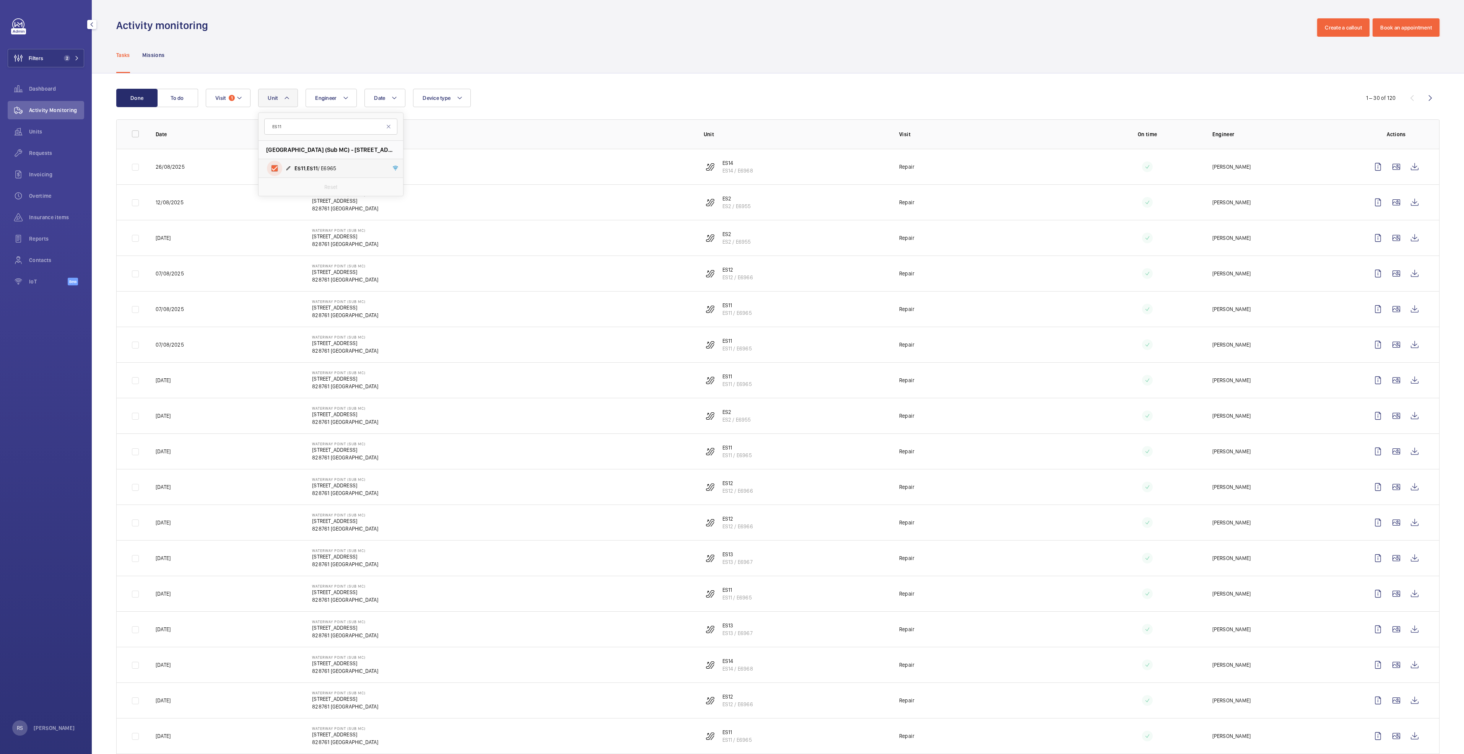
checkbox input "true"
click at [321, 130] on input "ES11" at bounding box center [330, 127] width 133 height 16
type input "ES12"
click at [368, 165] on span "ES12 , ES12 / E6966" at bounding box center [338, 168] width 89 height 8
click at [282, 165] on input "ES12 , ES12 / E6966" at bounding box center [274, 168] width 15 height 15
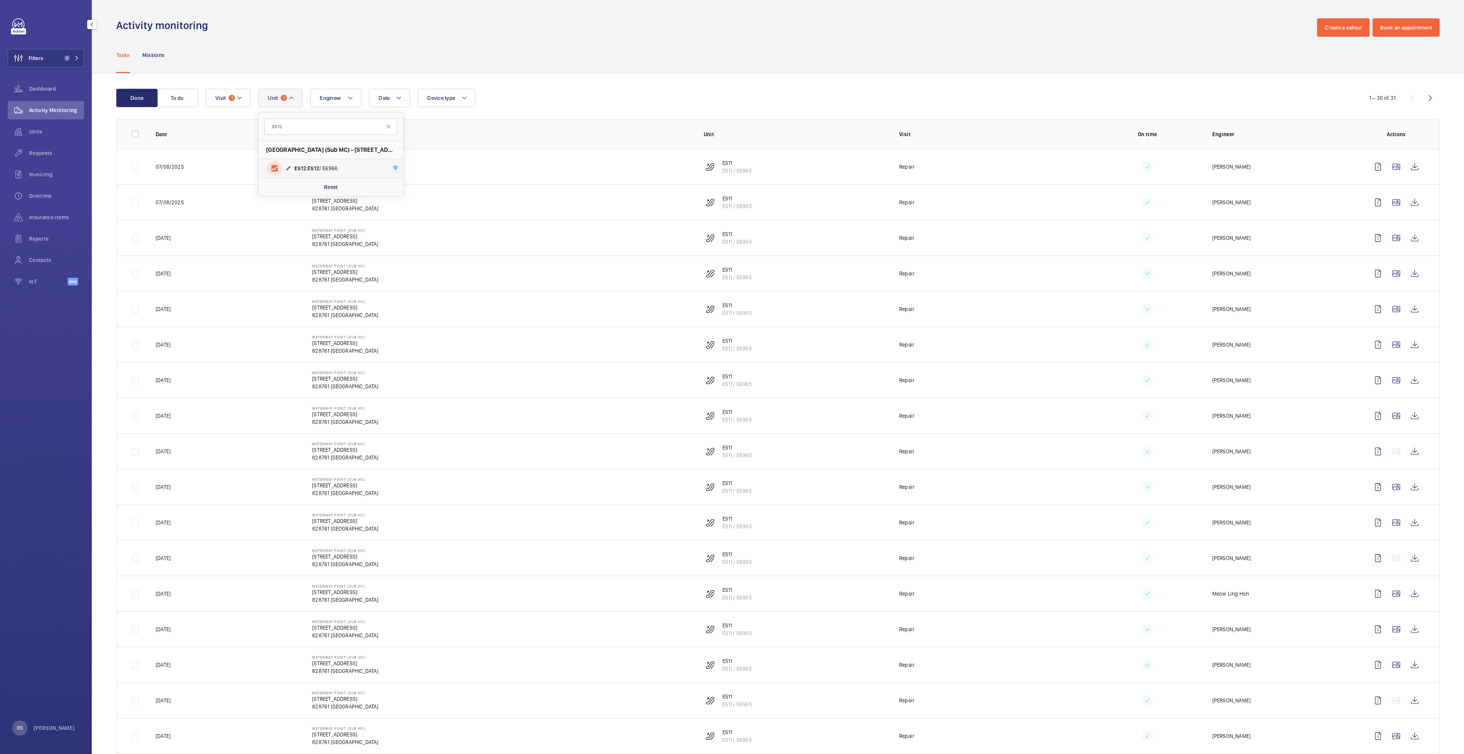
checkbox input "true"
click at [608, 34] on div "Activity monitoring Create a callout Book an appointment" at bounding box center [777, 27] width 1323 height 18
click at [729, 168] on wm-front-icon-button at bounding box center [1415, 167] width 18 height 18
click at [729, 203] on wm-front-icon-button at bounding box center [1415, 202] width 18 height 18
click at [729, 162] on wm-front-icon-button at bounding box center [1415, 167] width 18 height 18
